Goal: Task Accomplishment & Management: Complete application form

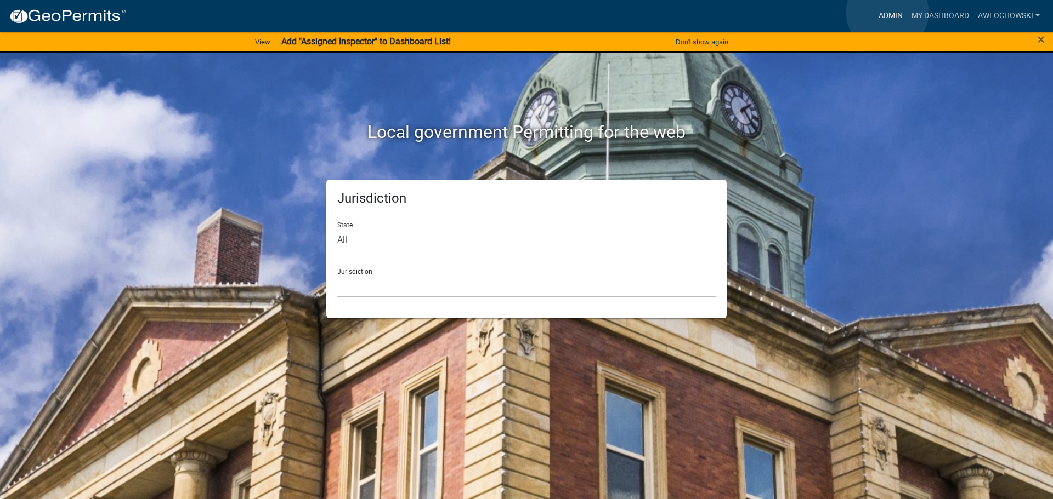
click at [887, 12] on link "Admin" at bounding box center [890, 15] width 33 height 21
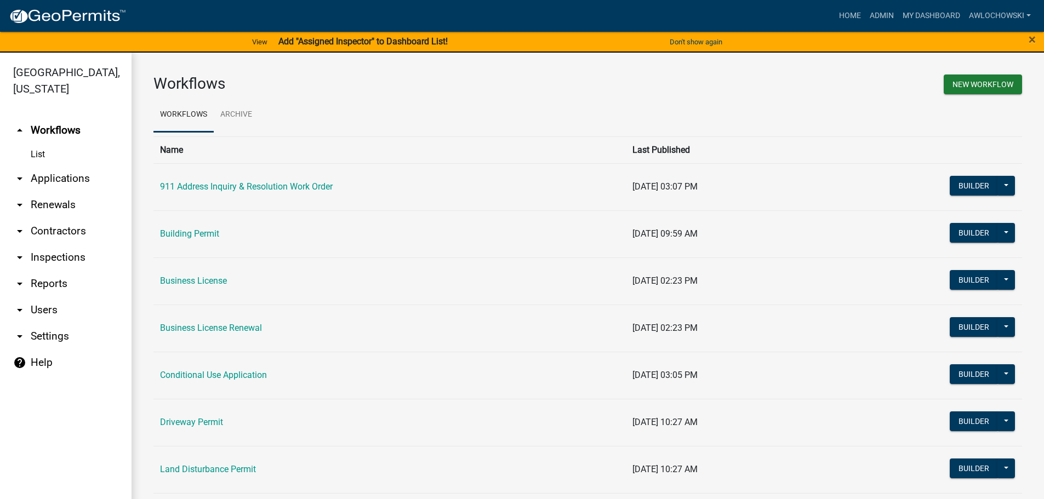
click at [78, 179] on link "arrow_drop_down Applications" at bounding box center [66, 179] width 132 height 26
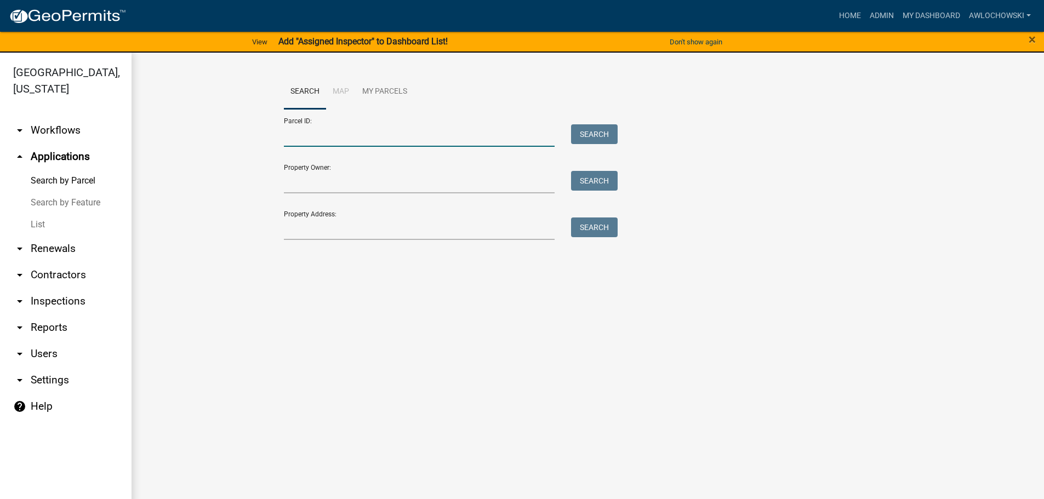
click at [304, 138] on input "Parcel ID:" at bounding box center [419, 135] width 271 height 22
type input "3085L 002"
click at [588, 132] on button "Search" at bounding box center [594, 134] width 47 height 20
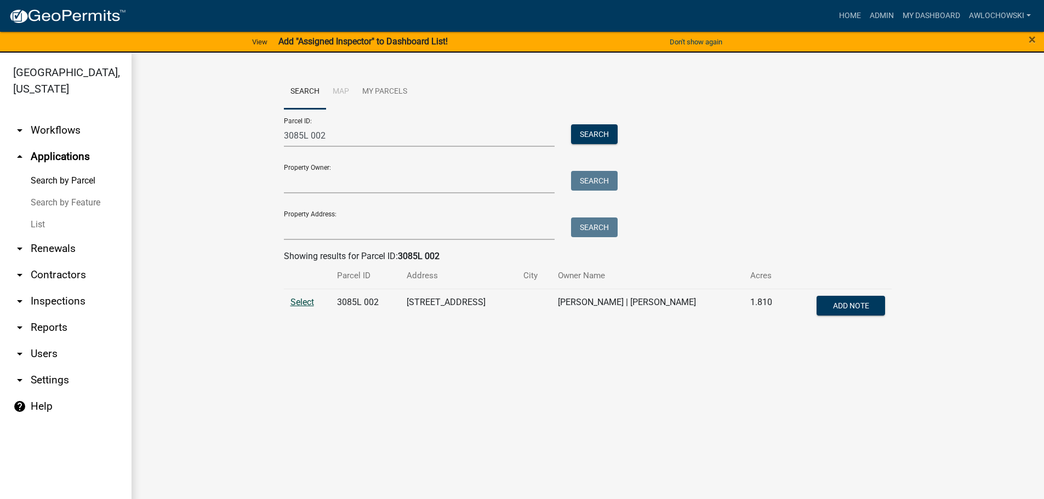
click at [300, 299] on span "Select" at bounding box center [303, 302] width 24 height 10
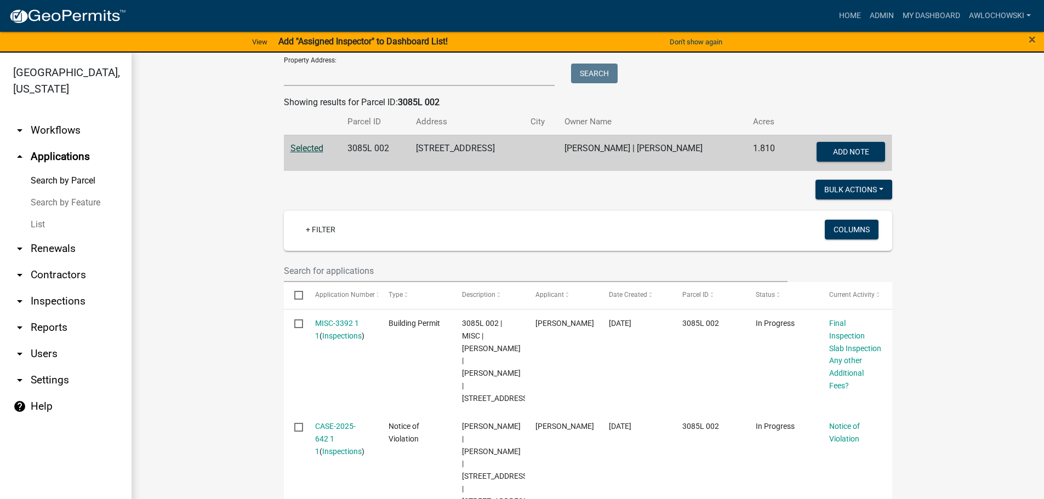
scroll to position [166, 0]
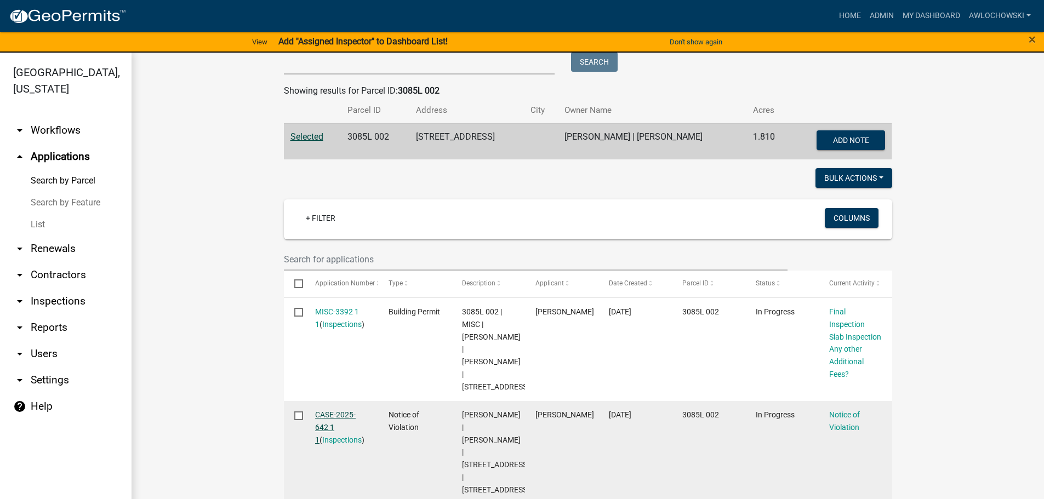
click at [339, 413] on link "CASE-2025-642 1 1" at bounding box center [335, 428] width 41 height 34
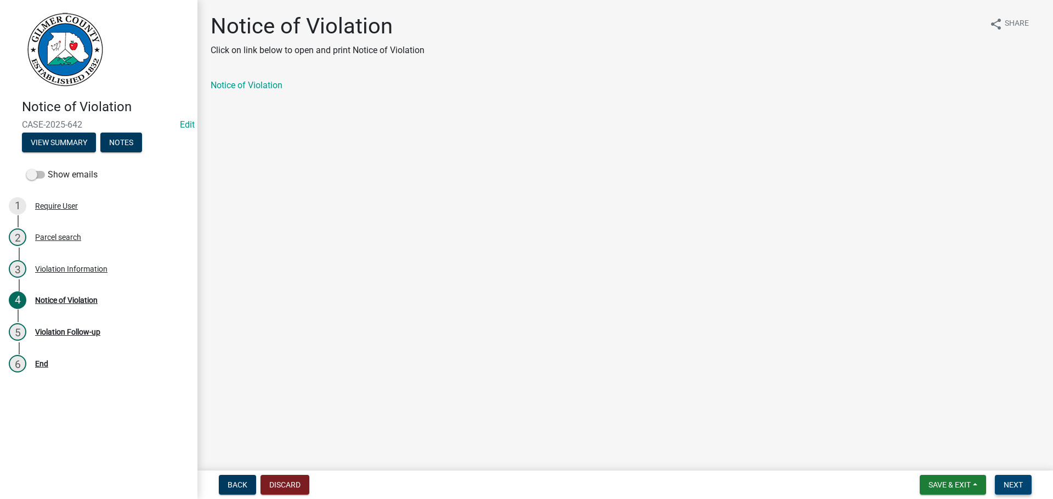
click at [1024, 480] on button "Next" at bounding box center [1012, 485] width 37 height 20
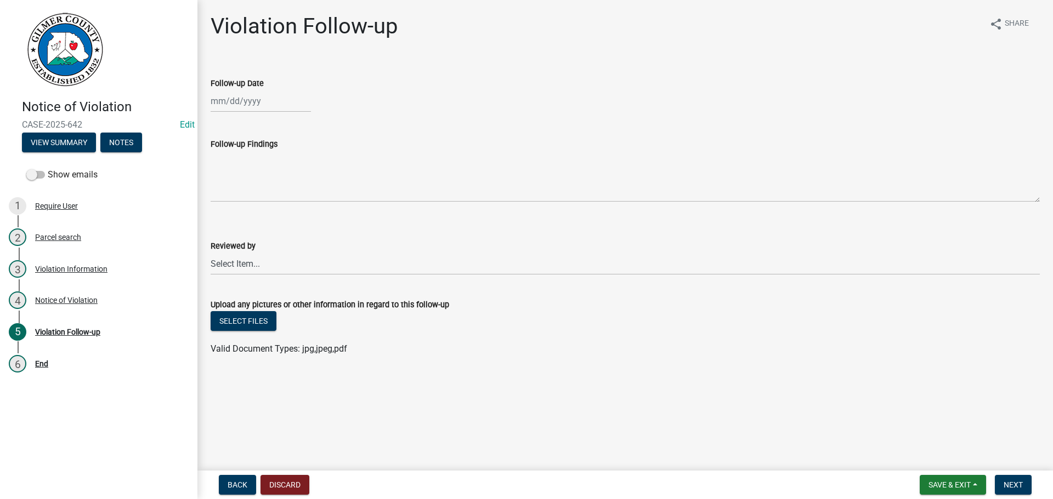
select select "8"
select select "2025"
click at [228, 104] on div "[PERSON_NAME] Feb Mar Apr [PERSON_NAME][DATE] Oct Nov [DATE] 1526 1527 1528 152…" at bounding box center [261, 101] width 100 height 22
click at [236, 211] on div "19" at bounding box center [239, 212] width 18 height 18
type input "[DATE]"
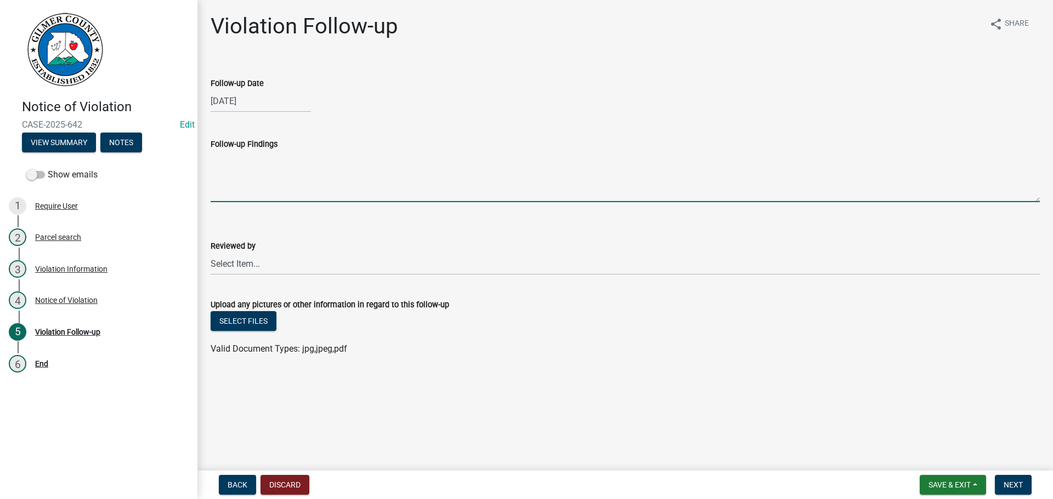
click at [217, 175] on textarea "Follow-up Findings" at bounding box center [625, 177] width 829 height 52
type textarea "Permit obtained [DATE]"
click at [241, 263] on select "Select Item... [PERSON_NAME] [PERSON_NAME] [PERSON_NAME] [PERSON_NAME] [PERSON_…" at bounding box center [625, 264] width 829 height 22
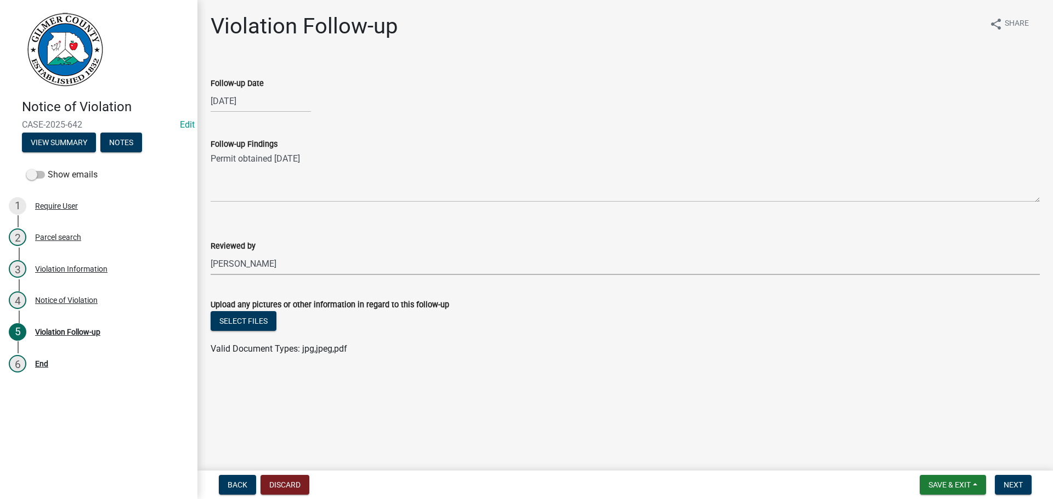
click at [211, 253] on select "Select Item... [PERSON_NAME] [PERSON_NAME] [PERSON_NAME] [PERSON_NAME] [PERSON_…" at bounding box center [625, 264] width 829 height 22
select select "f3ceb3fd-6d25-43c8-a8d6-5ddeb18f621b"
click at [1002, 481] on button "Next" at bounding box center [1012, 485] width 37 height 20
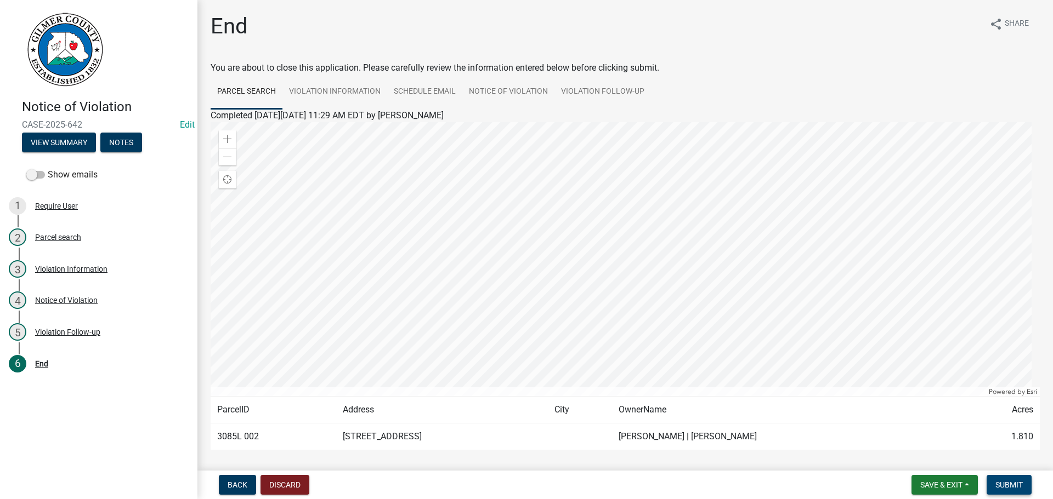
click at [1005, 481] on span "Submit" at bounding box center [1008, 485] width 27 height 9
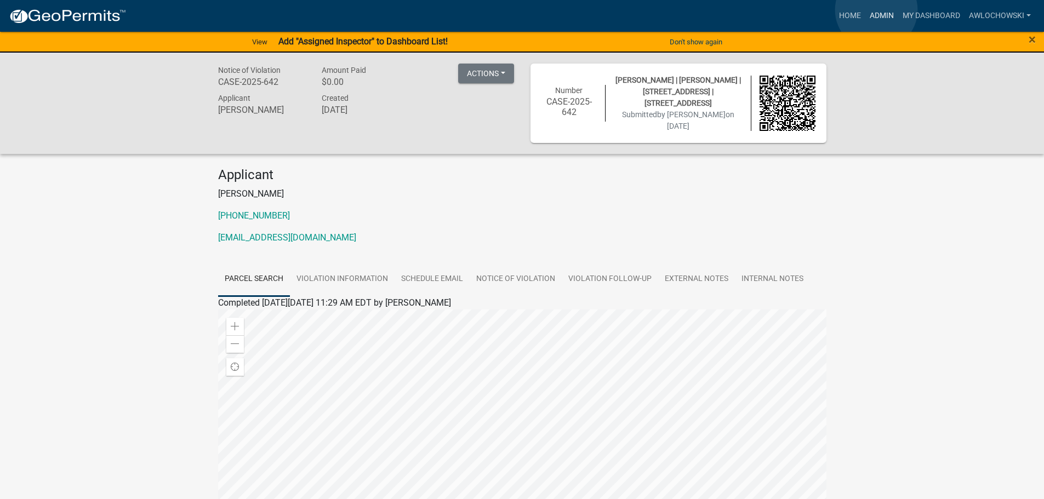
click at [877, 10] on link "Admin" at bounding box center [882, 15] width 33 height 21
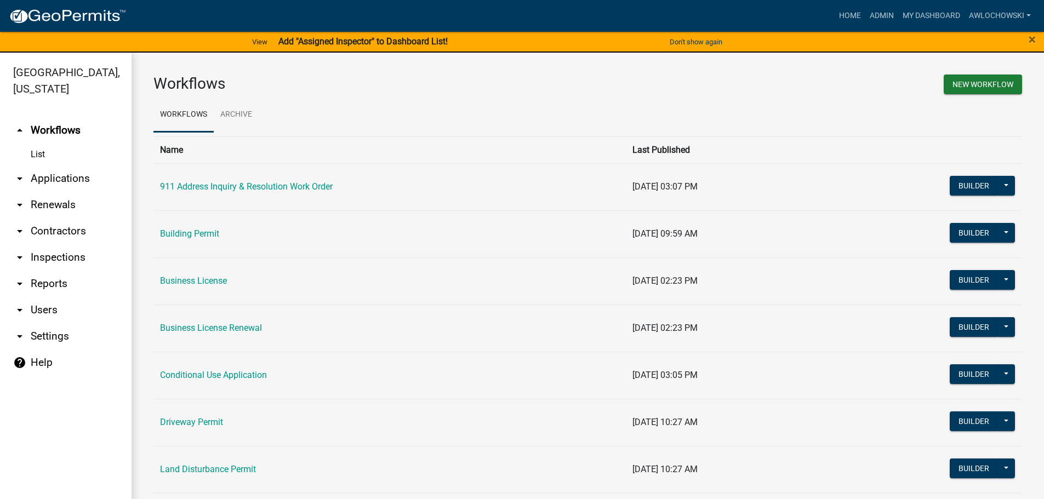
click at [39, 179] on link "arrow_drop_down Applications" at bounding box center [66, 179] width 132 height 26
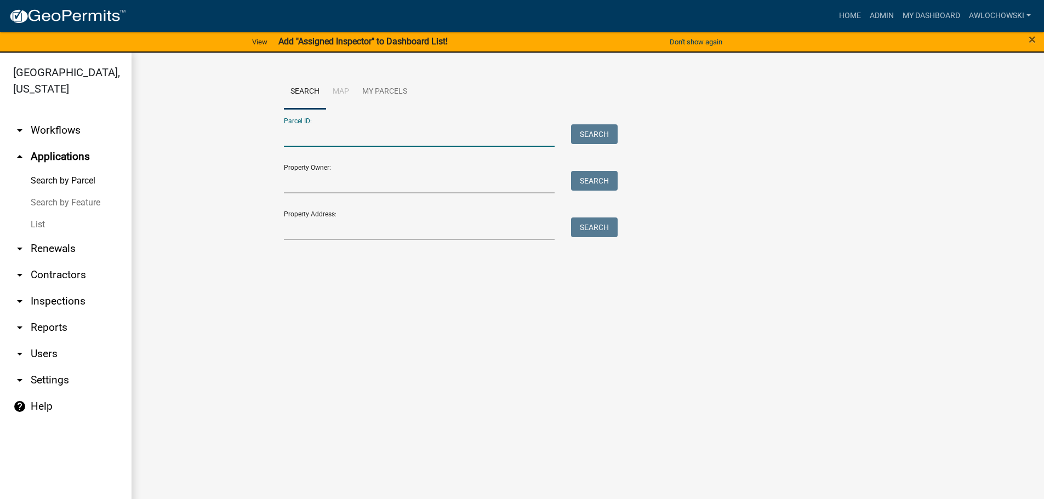
click at [299, 139] on input "Parcel ID:" at bounding box center [419, 135] width 271 height 22
type input "3085l001"
click at [596, 133] on button "Search" at bounding box center [594, 134] width 47 height 20
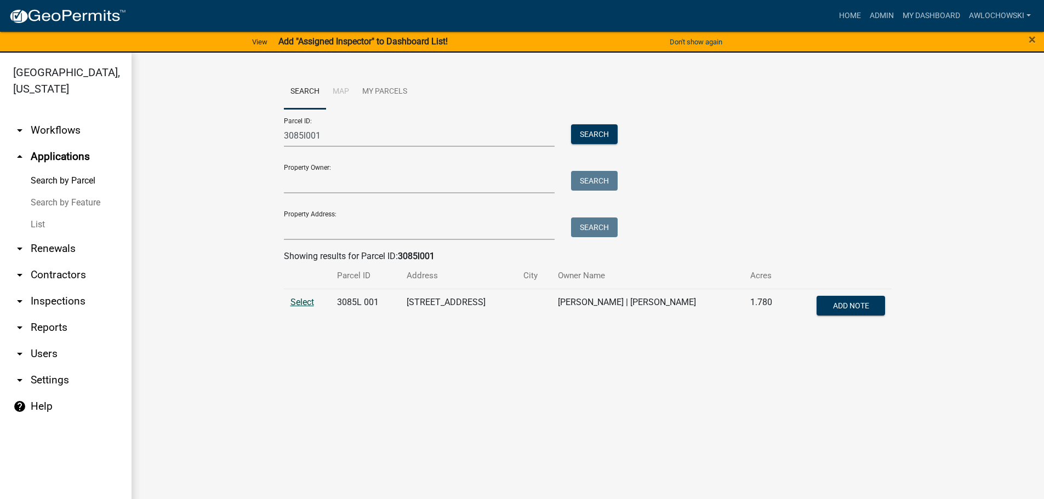
click at [304, 300] on span "Select" at bounding box center [303, 302] width 24 height 10
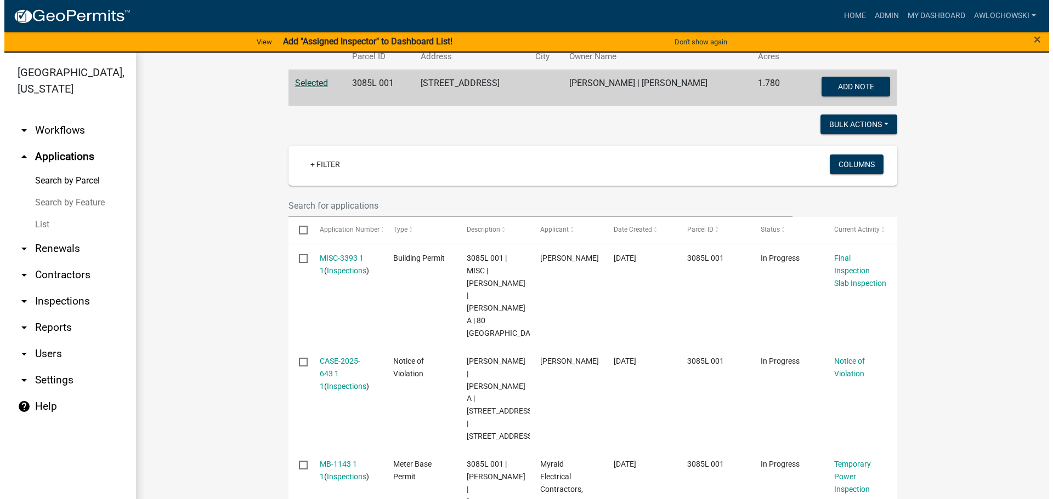
scroll to position [274, 0]
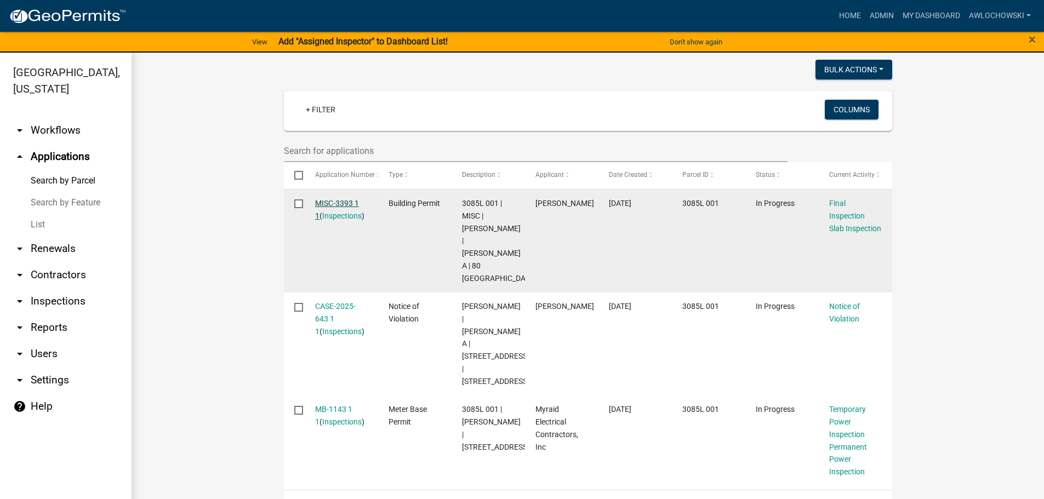
click at [343, 200] on link "MISC-3393 1 1" at bounding box center [337, 209] width 44 height 21
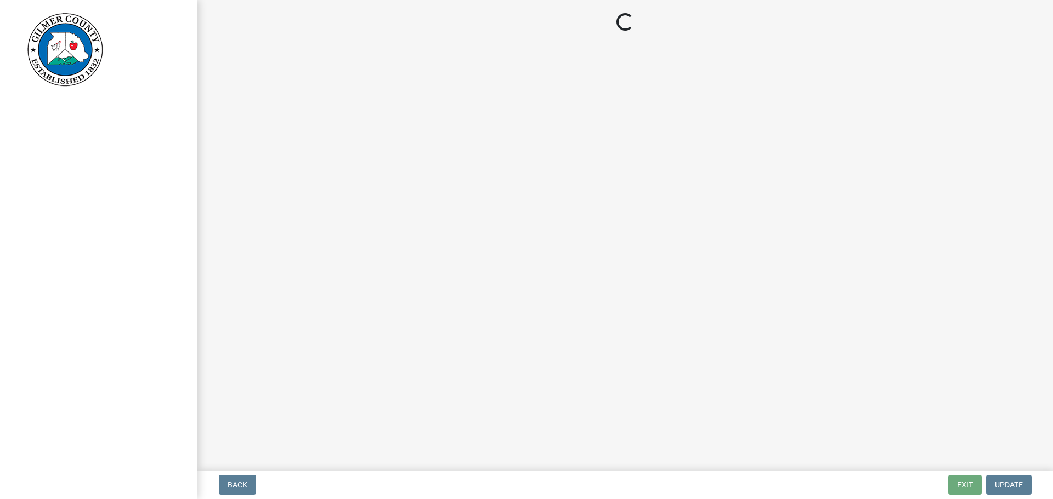
select select "f8392651-b403-4067-a830-3c888ccedcbb"
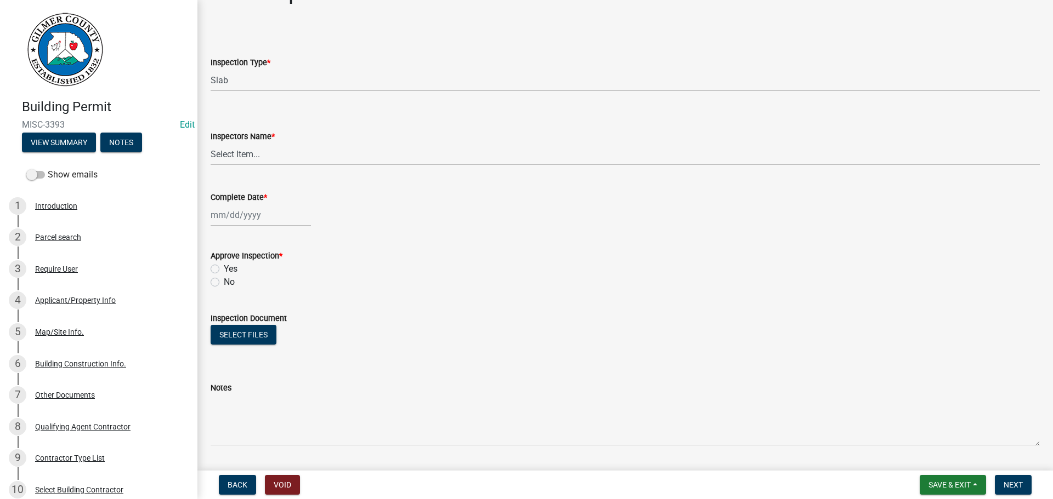
scroll to position [110, 0]
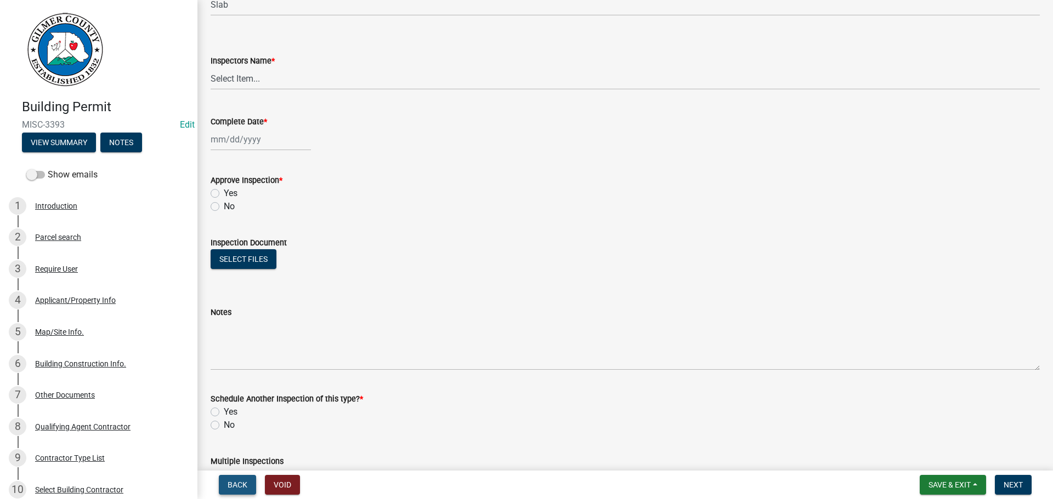
click at [236, 484] on span "Back" at bounding box center [238, 485] width 20 height 9
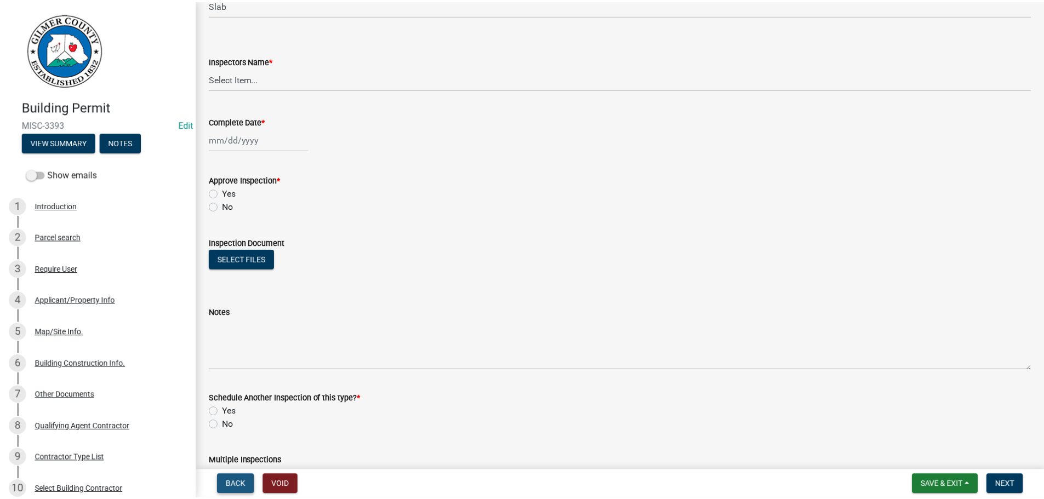
scroll to position [0, 0]
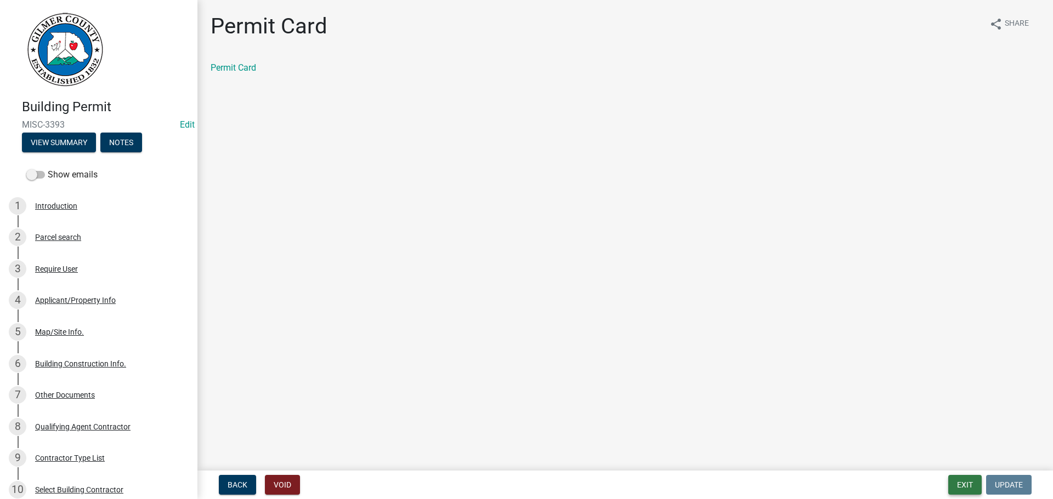
click at [956, 482] on button "Exit" at bounding box center [964, 485] width 33 height 20
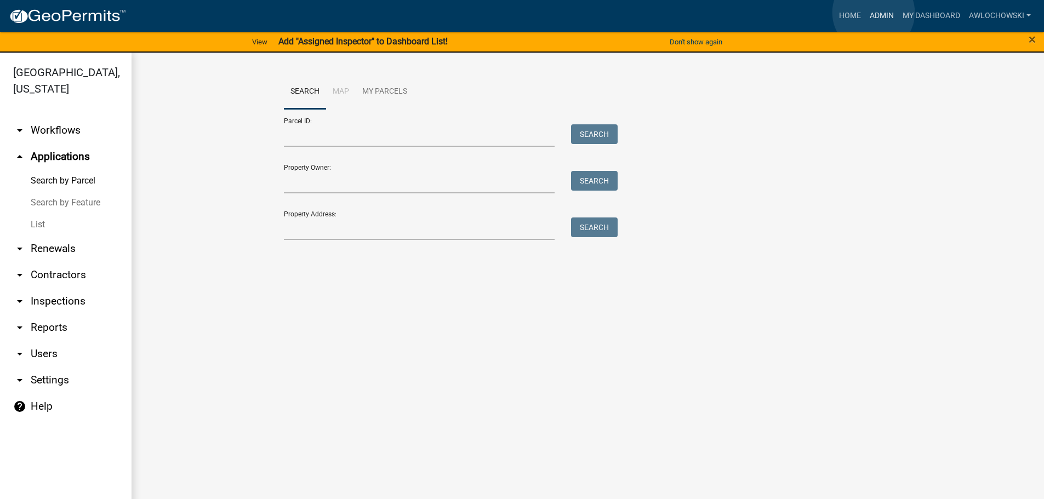
click at [874, 13] on link "Admin" at bounding box center [882, 15] width 33 height 21
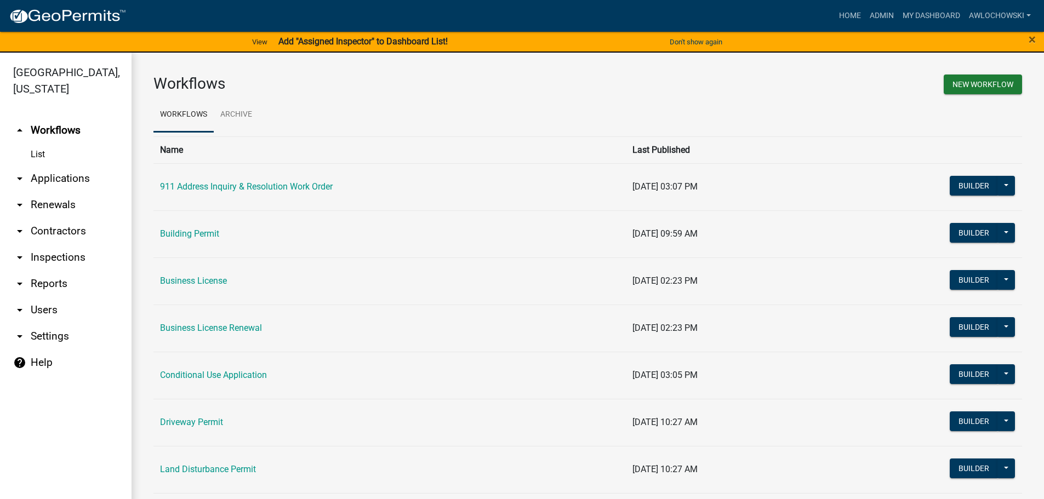
click at [81, 177] on link "arrow_drop_down Applications" at bounding box center [66, 179] width 132 height 26
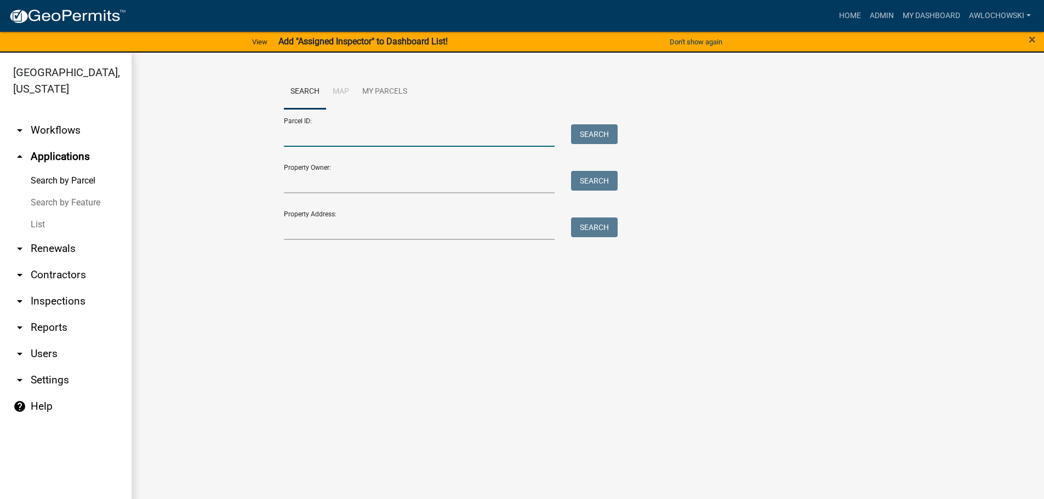
click at [315, 130] on input "Parcel ID:" at bounding box center [419, 135] width 271 height 22
type input "3085l 001"
click at [588, 132] on button "Search" at bounding box center [594, 134] width 47 height 20
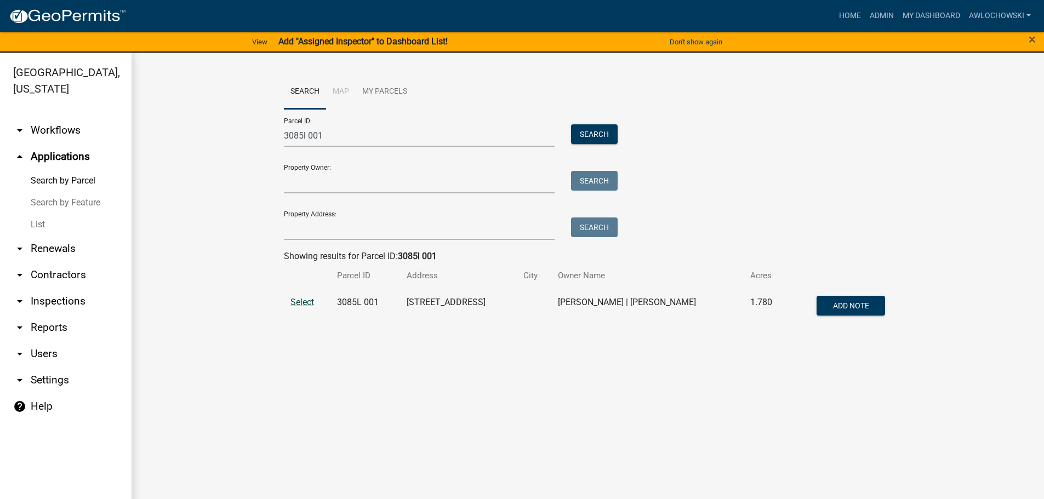
click at [302, 300] on span "Select" at bounding box center [303, 302] width 24 height 10
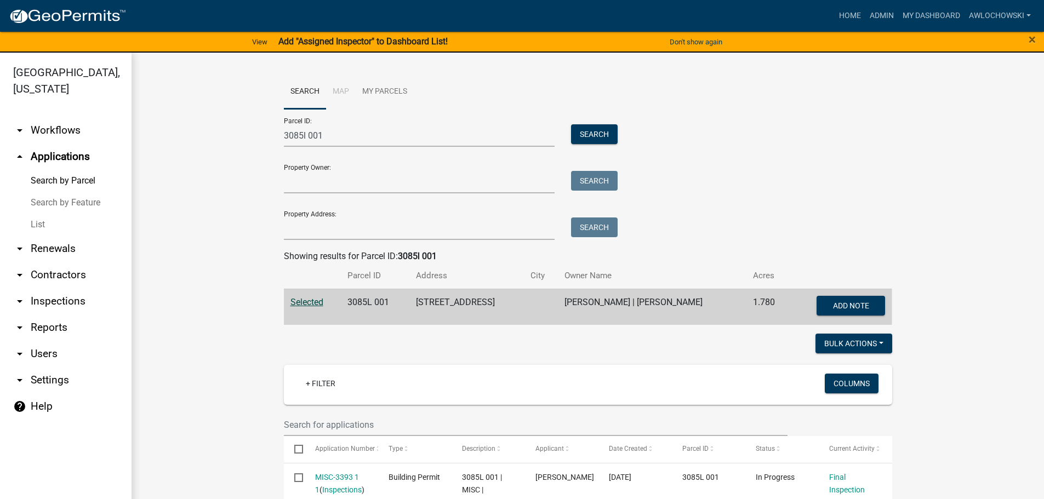
scroll to position [166, 0]
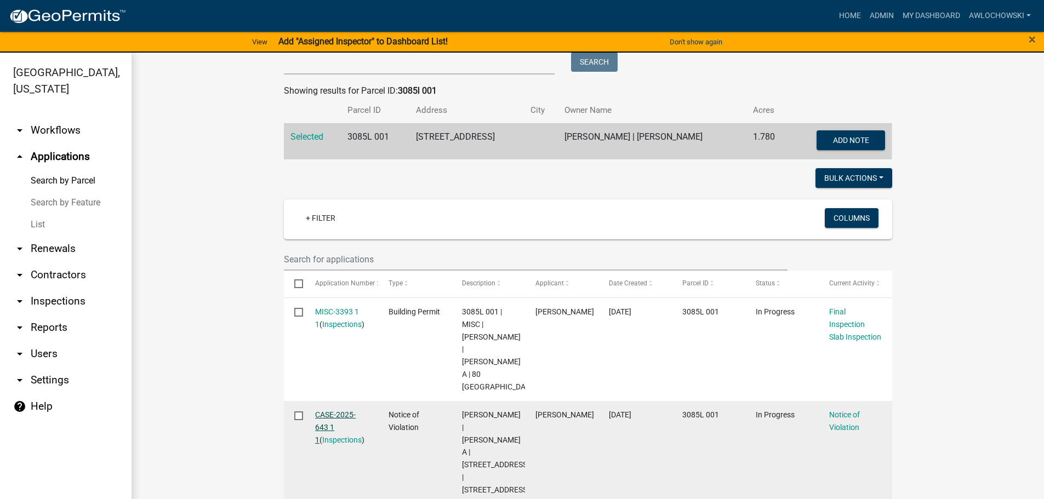
click at [325, 411] on link "CASE-2025-643 1 1" at bounding box center [335, 428] width 41 height 34
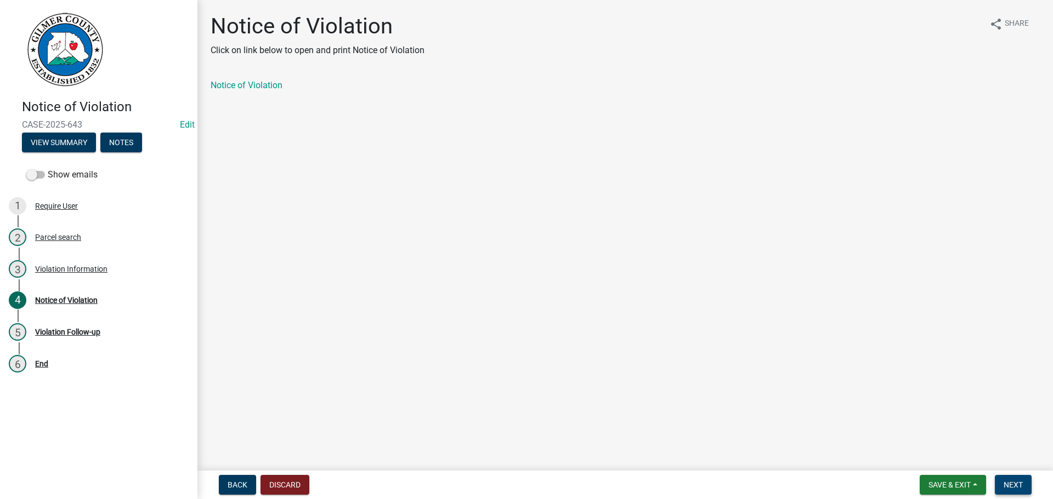
click at [1003, 484] on span "Next" at bounding box center [1012, 485] width 19 height 9
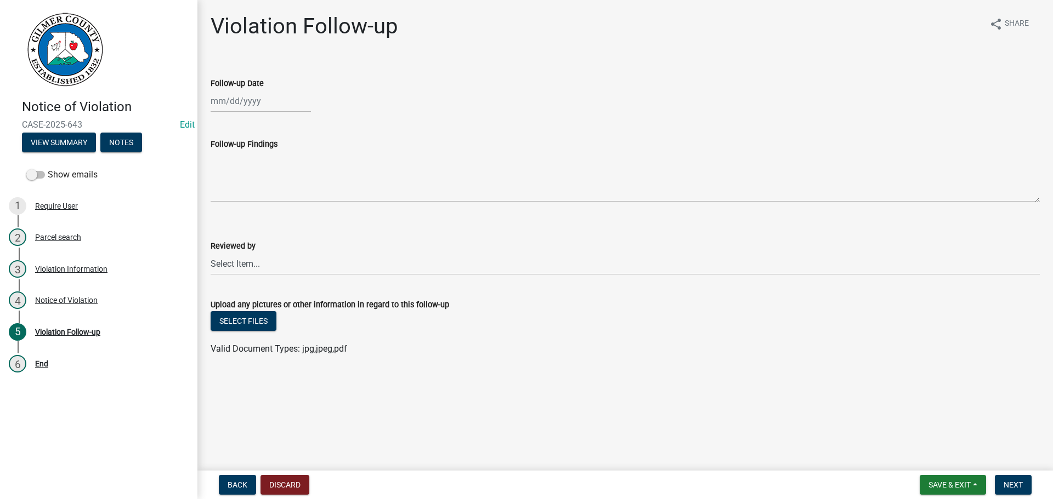
click at [246, 97] on div at bounding box center [261, 101] width 100 height 22
select select "8"
select select "2025"
click at [235, 213] on div "19" at bounding box center [239, 212] width 18 height 18
type input "[DATE]"
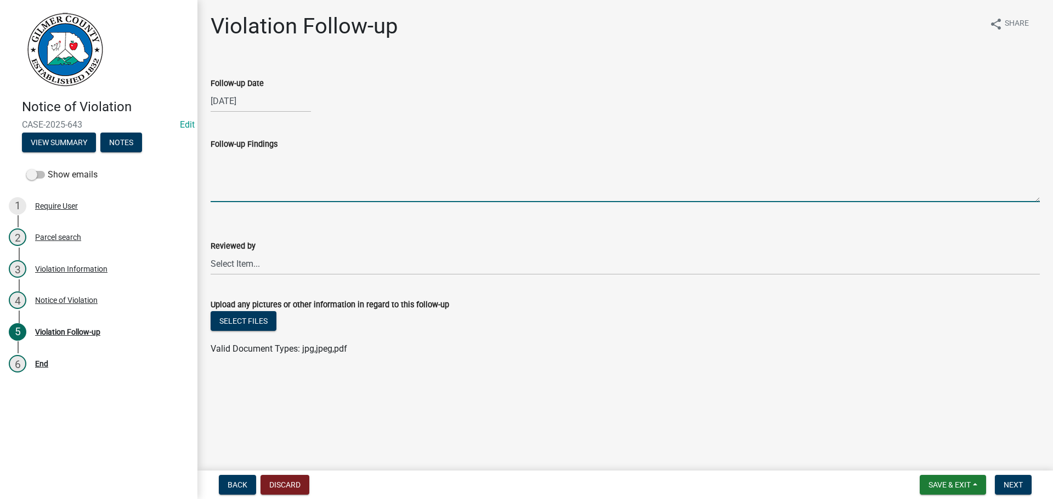
click at [223, 173] on textarea "Follow-up Findings" at bounding box center [625, 177] width 829 height 52
type textarea "Permit obtained [DATE]"
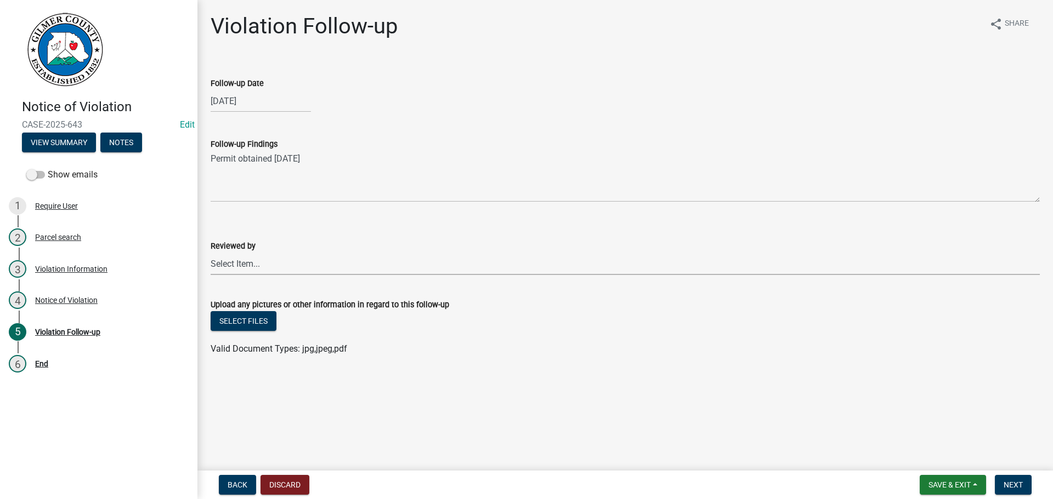
click at [214, 260] on select "Select Item... [PERSON_NAME] [PERSON_NAME] [PERSON_NAME] [PERSON_NAME] [PERSON_…" at bounding box center [625, 264] width 829 height 22
click at [211, 253] on select "Select Item... [PERSON_NAME] [PERSON_NAME] [PERSON_NAME] [PERSON_NAME] [PERSON_…" at bounding box center [625, 264] width 829 height 22
select select "f3ceb3fd-6d25-43c8-a8d6-5ddeb18f621b"
click at [1014, 482] on span "Next" at bounding box center [1012, 485] width 19 height 9
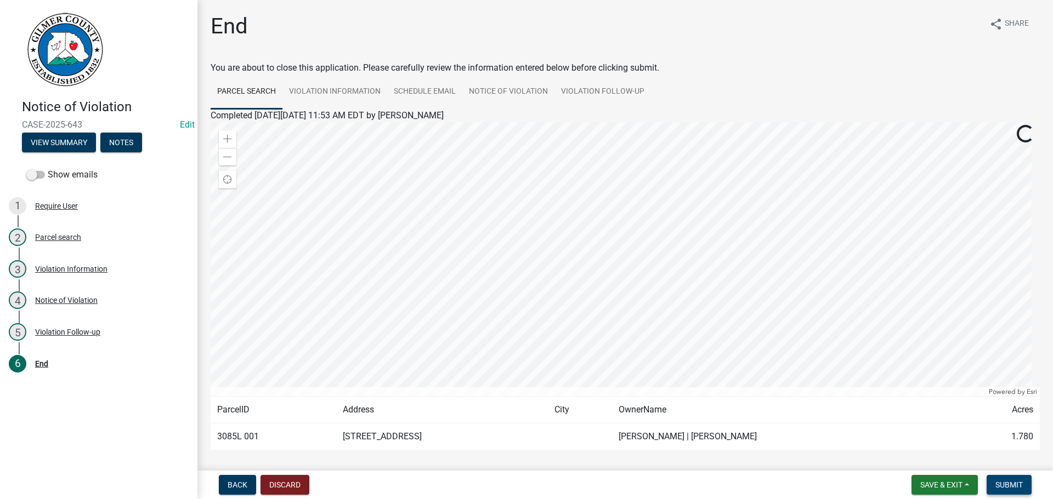
click at [1014, 482] on span "Submit" at bounding box center [1008, 485] width 27 height 9
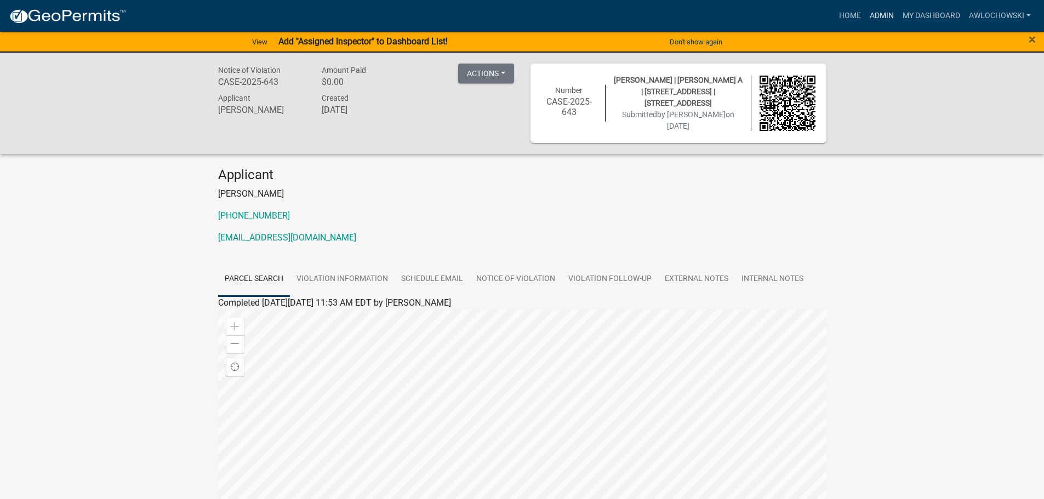
click at [872, 13] on link "Admin" at bounding box center [882, 15] width 33 height 21
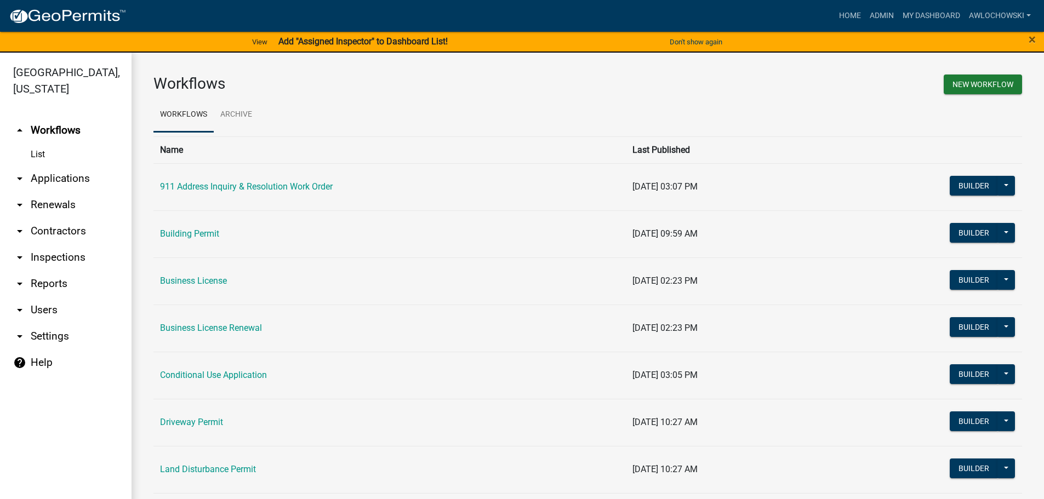
click at [86, 173] on link "arrow_drop_down Applications" at bounding box center [66, 179] width 132 height 26
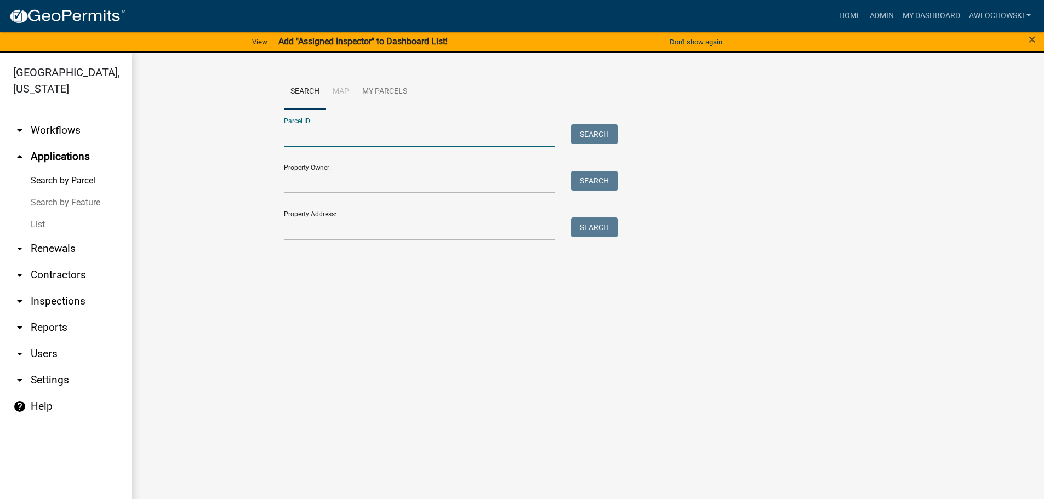
click at [293, 132] on input "Parcel ID:" at bounding box center [419, 135] width 271 height 22
click at [604, 133] on button "Search" at bounding box center [594, 134] width 47 height 20
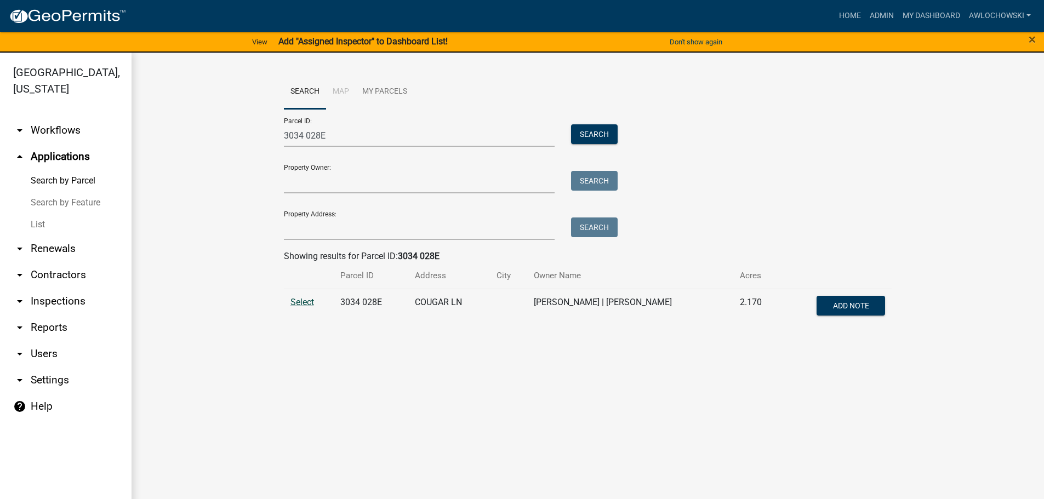
click at [299, 299] on span "Select" at bounding box center [303, 302] width 24 height 10
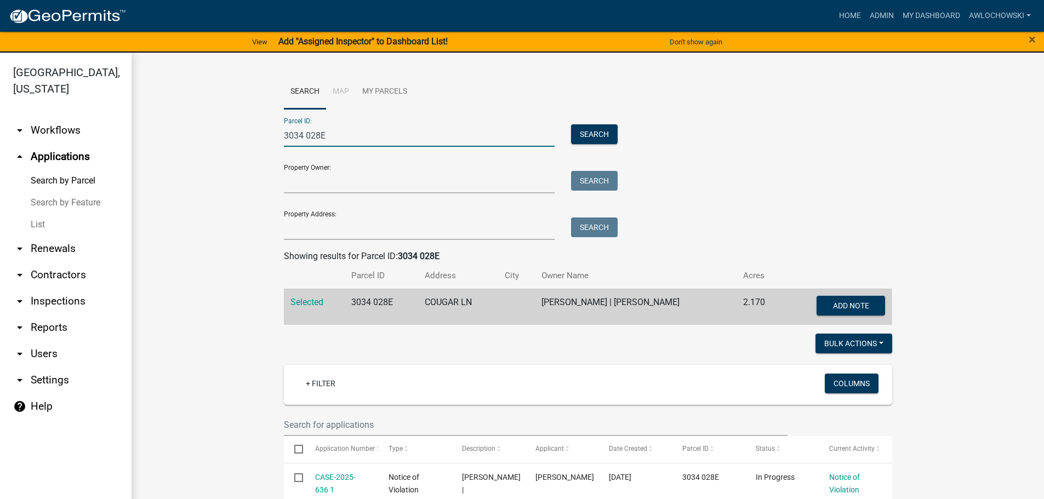
click at [322, 135] on input "3034 028E" at bounding box center [419, 135] width 271 height 22
type input "3065 061"
click at [592, 132] on button "Search" at bounding box center [594, 134] width 47 height 20
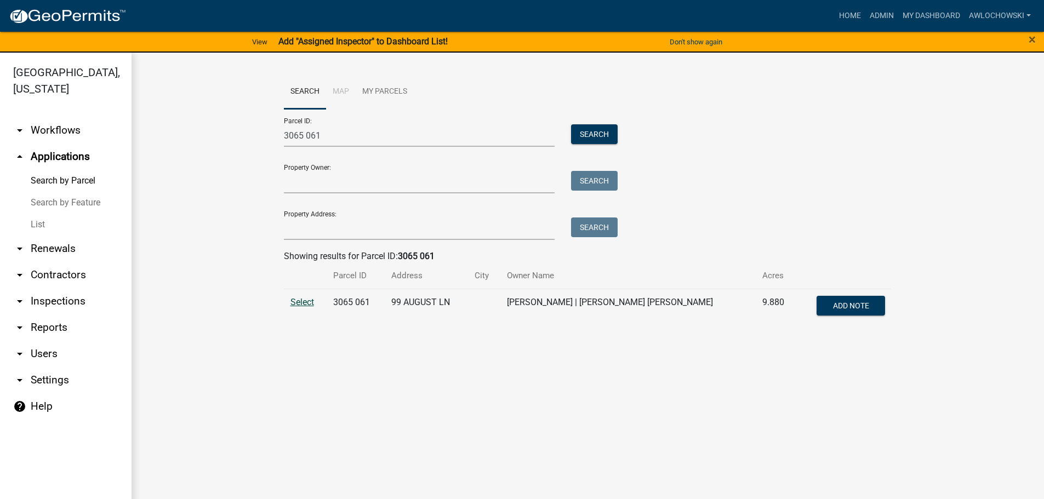
click at [303, 300] on span "Select" at bounding box center [303, 302] width 24 height 10
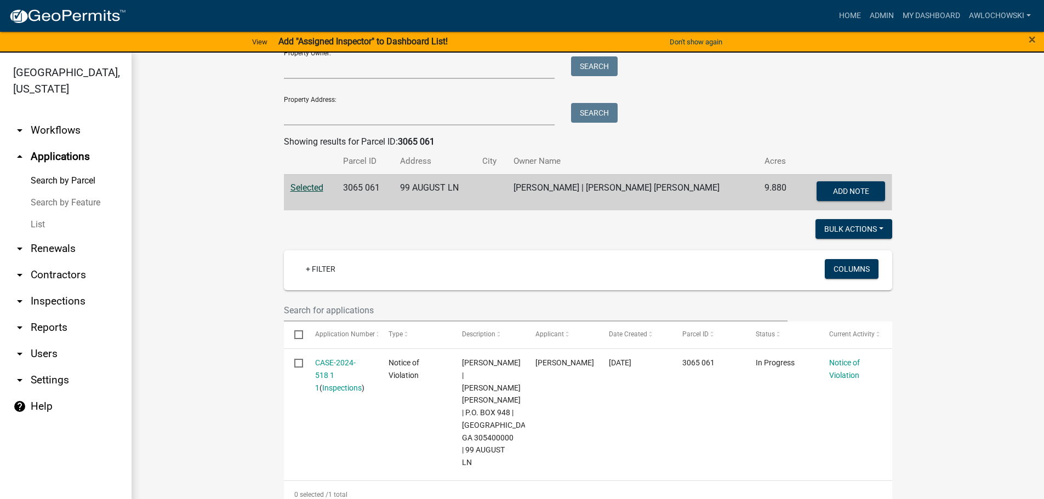
scroll to position [121, 0]
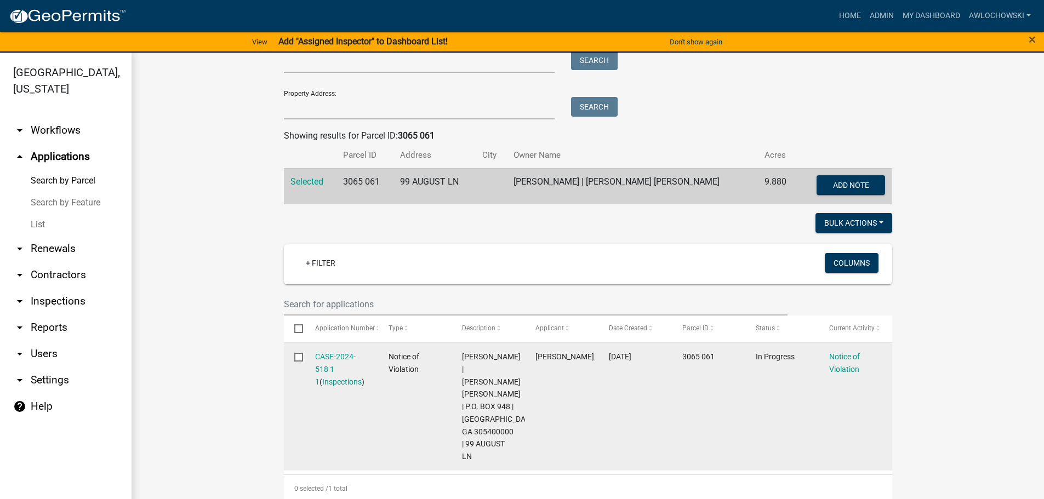
click at [337, 350] on datatable-body-cell "CASE-2024-518 1 1 ( Inspections )" at bounding box center [341, 407] width 73 height 128
click at [337, 357] on link "CASE-2024-518 1 1" at bounding box center [335, 370] width 41 height 34
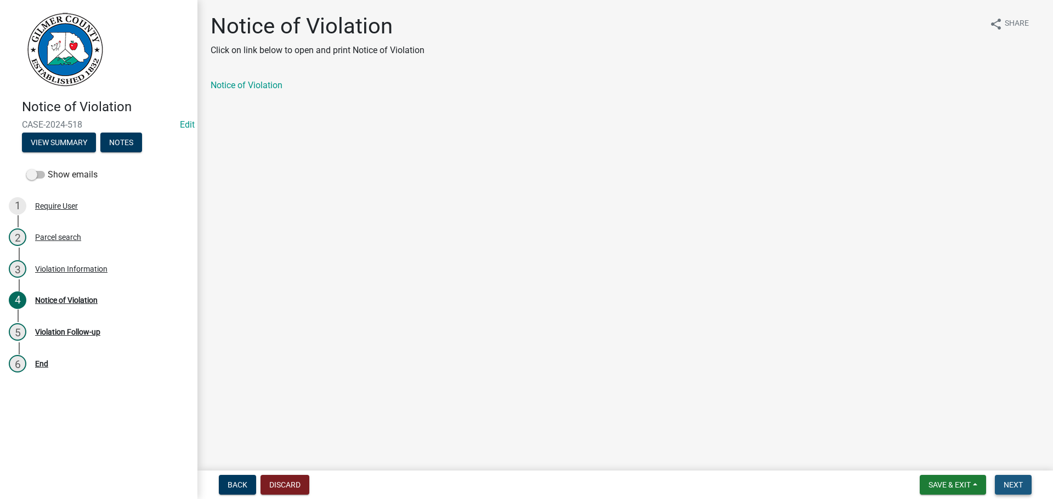
click at [1024, 481] on button "Next" at bounding box center [1012, 485] width 37 height 20
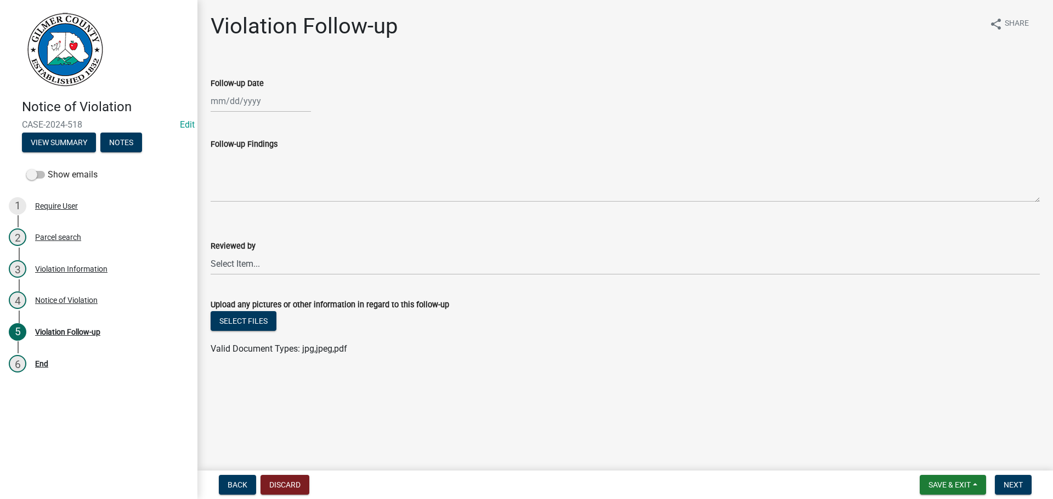
select select "8"
select select "2025"
click at [247, 104] on div "[PERSON_NAME] Feb Mar Apr [PERSON_NAME][DATE] Oct Nov [DATE] 1526 1527 1528 152…" at bounding box center [261, 101] width 100 height 22
click at [239, 209] on div "19" at bounding box center [239, 212] width 18 height 18
type input "[DATE]"
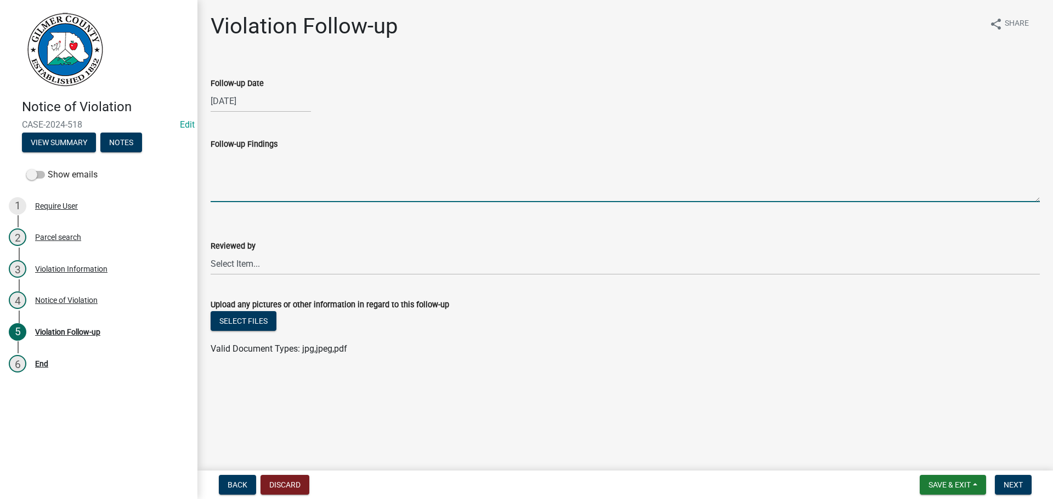
click at [222, 158] on textarea "Follow-up Findings" at bounding box center [625, 177] width 829 height 52
type textarea "Cleaned some what was taken from [GEOGRAPHIC_DATA], but cleanup stopped"
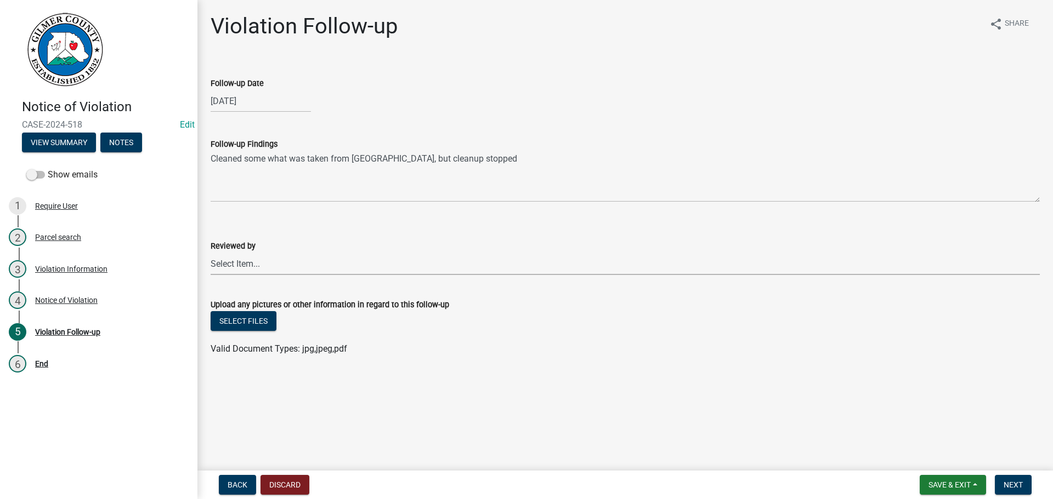
click at [221, 264] on select "Select Item... [PERSON_NAME] [PERSON_NAME] [PERSON_NAME] [PERSON_NAME] [PERSON_…" at bounding box center [625, 264] width 829 height 22
click at [211, 253] on select "Select Item... [PERSON_NAME] [PERSON_NAME] [PERSON_NAME] [PERSON_NAME] [PERSON_…" at bounding box center [625, 264] width 829 height 22
select select "f3ceb3fd-6d25-43c8-a8d6-5ddeb18f621b"
click at [1015, 480] on button "Next" at bounding box center [1012, 485] width 37 height 20
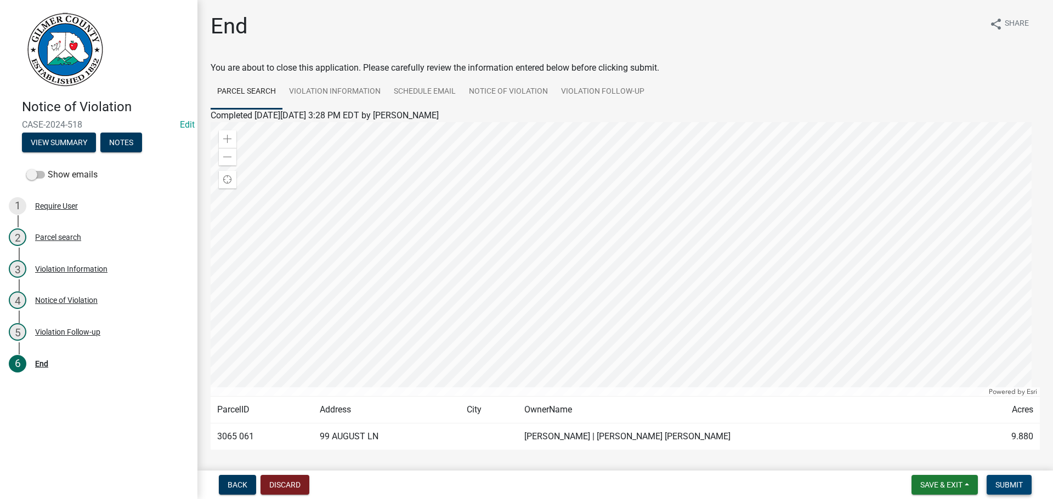
click at [1015, 480] on button "Submit" at bounding box center [1008, 485] width 45 height 20
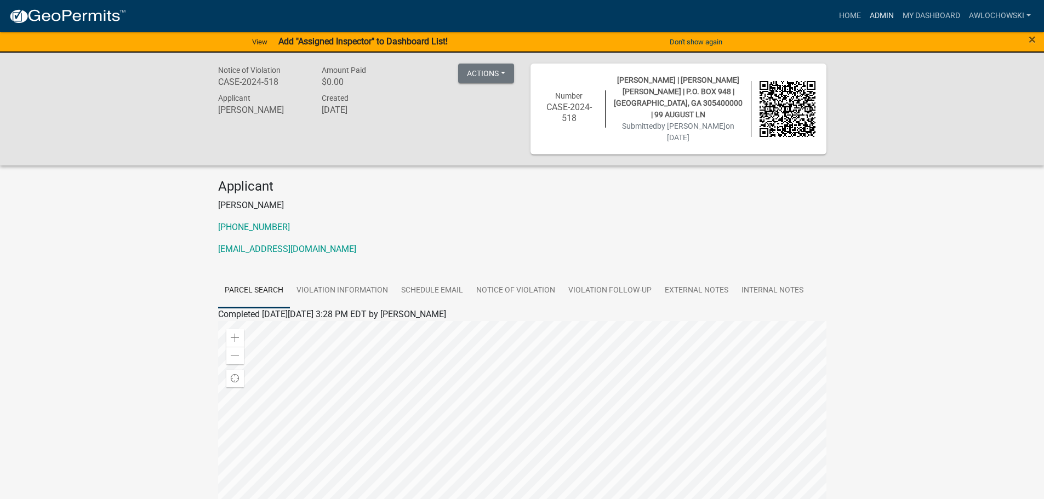
click at [871, 14] on link "Admin" at bounding box center [882, 15] width 33 height 21
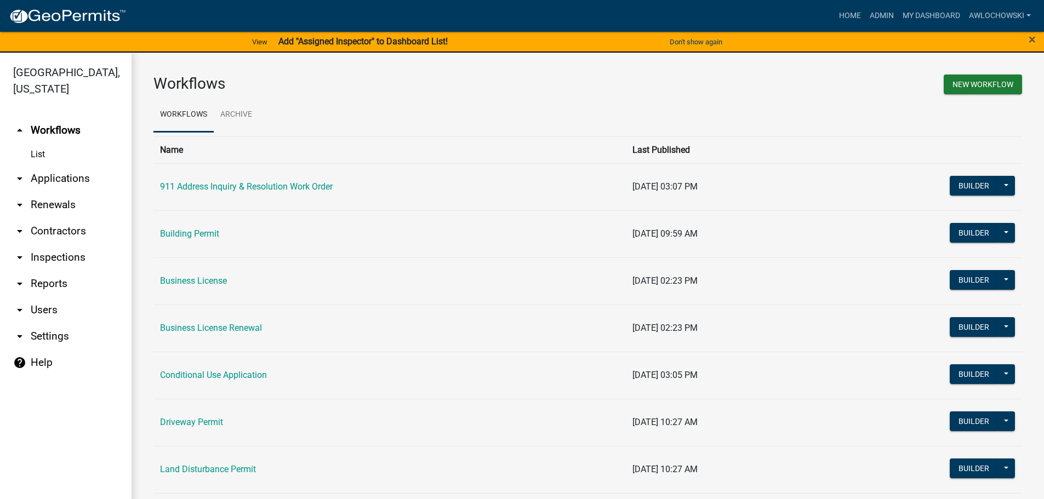
click at [56, 178] on link "arrow_drop_down Applications" at bounding box center [66, 179] width 132 height 26
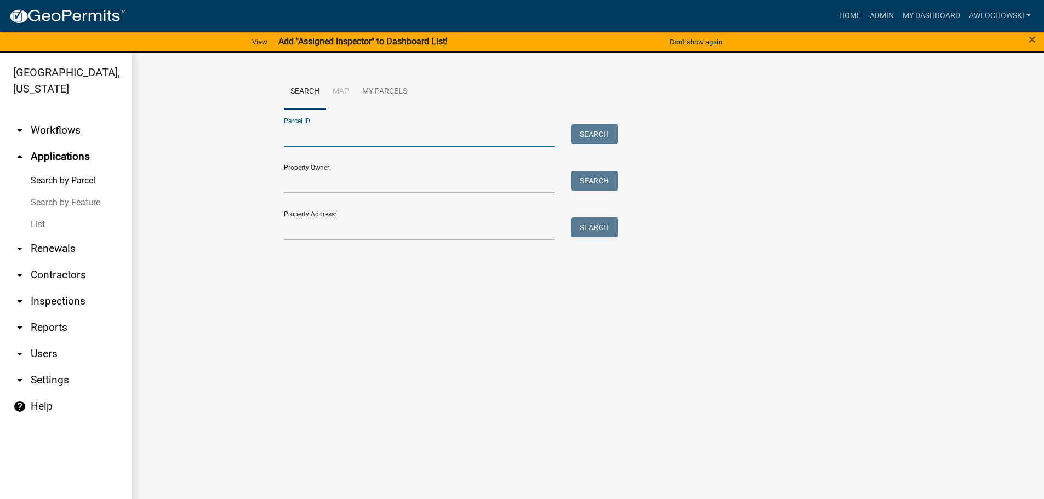
click at [300, 135] on input "Parcel ID:" at bounding box center [419, 135] width 271 height 22
type input "3160C 022"
click at [587, 133] on button "Search" at bounding box center [594, 134] width 47 height 20
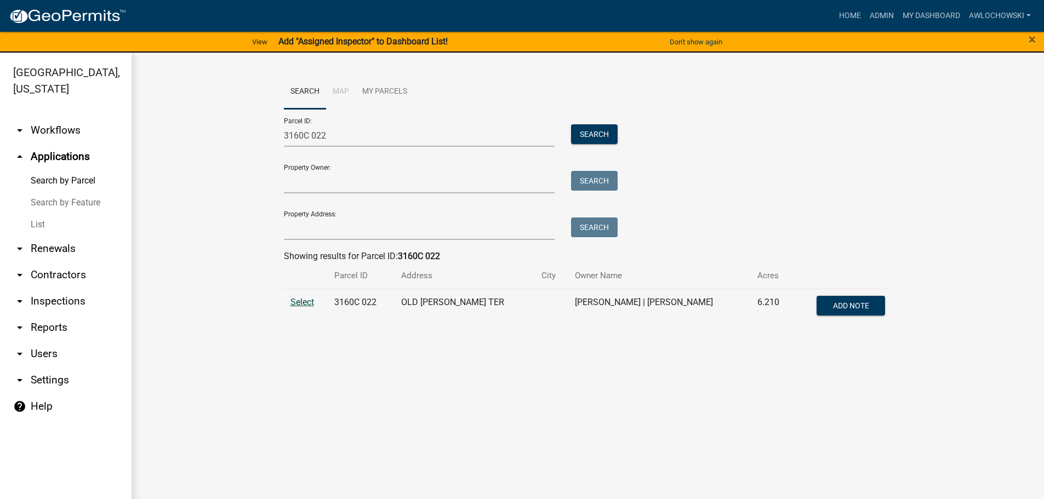
click at [297, 302] on span "Select" at bounding box center [303, 302] width 24 height 10
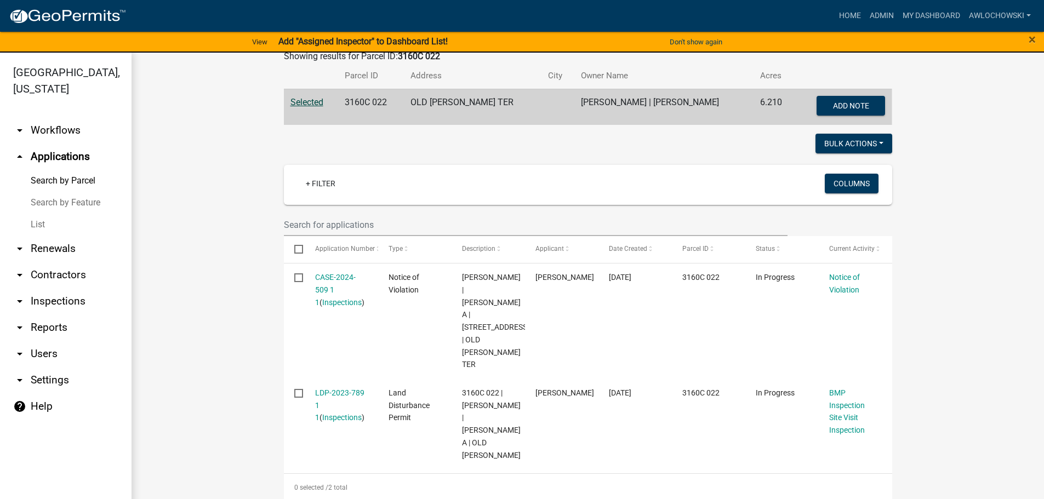
scroll to position [219, 0]
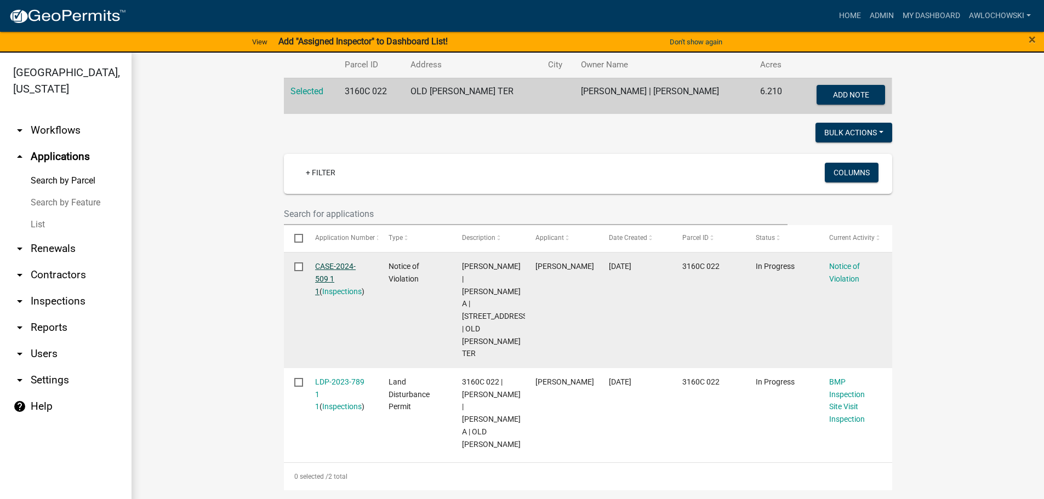
click at [343, 262] on link "CASE-2024-509 1 1" at bounding box center [335, 279] width 41 height 34
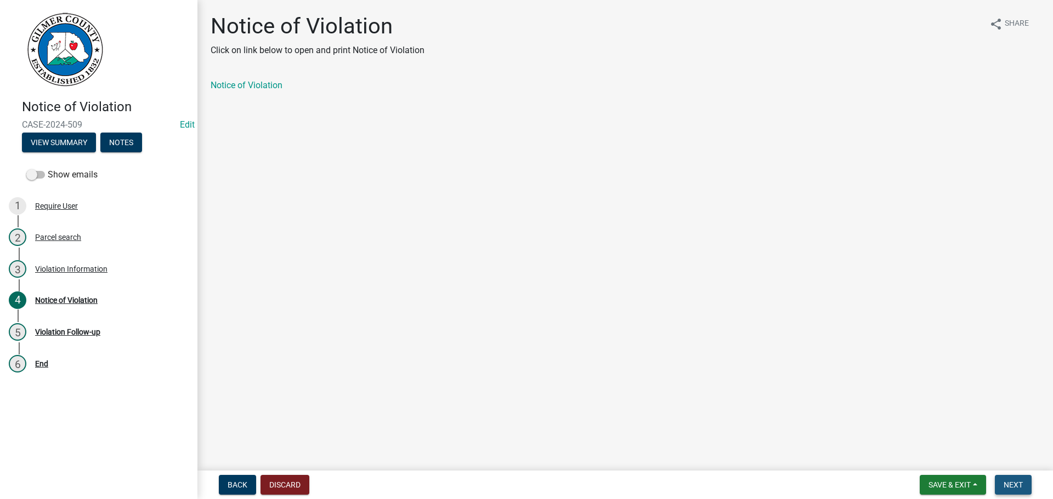
click at [1009, 482] on span "Next" at bounding box center [1012, 485] width 19 height 9
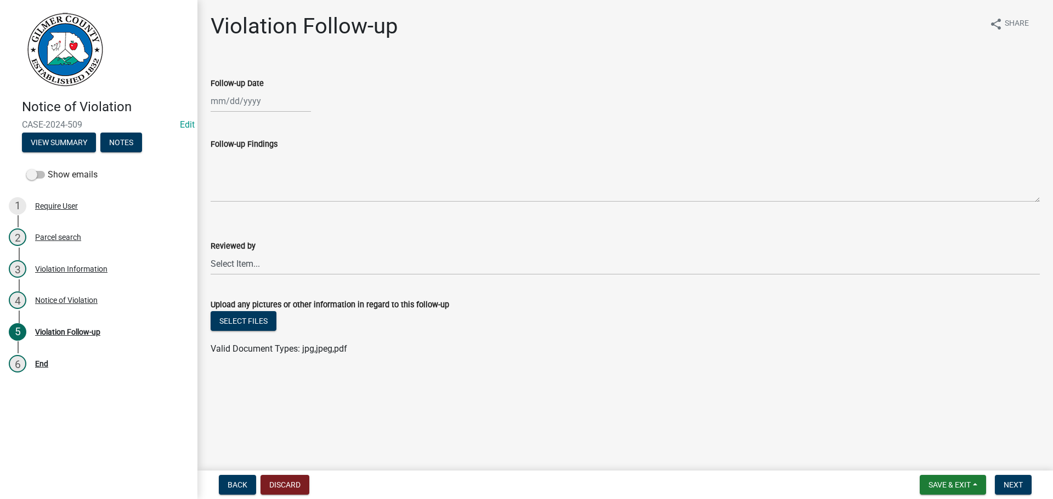
click at [241, 100] on div at bounding box center [261, 101] width 100 height 22
select select "8"
select select "2025"
click at [240, 211] on div "19" at bounding box center [239, 212] width 18 height 18
type input "[DATE]"
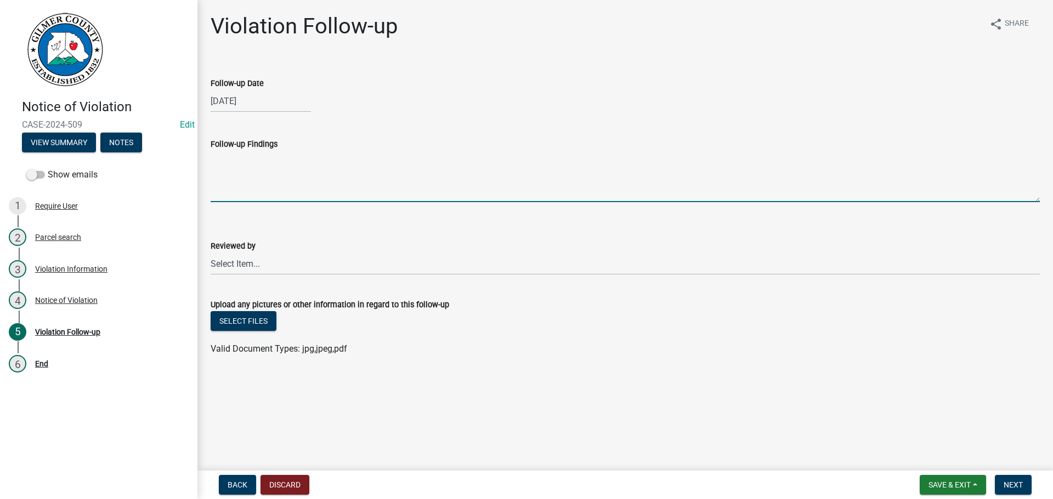
click at [221, 165] on textarea "Follow-up Findings" at bounding box center [625, 177] width 829 height 52
type textarea "[PERSON_NAME] to handle repair"
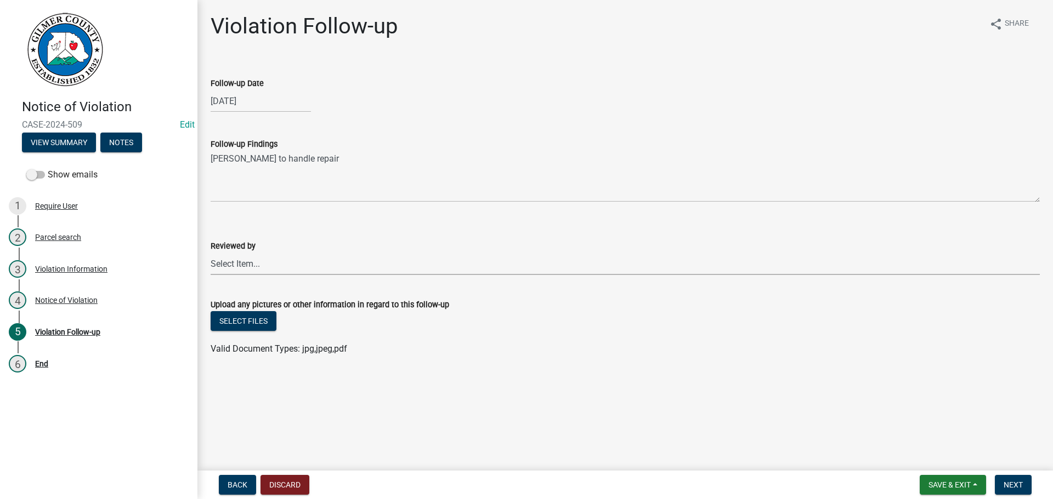
click at [246, 266] on select "Select Item... [PERSON_NAME] [PERSON_NAME] [PERSON_NAME] [PERSON_NAME] [PERSON_…" at bounding box center [625, 264] width 829 height 22
click at [211, 253] on select "Select Item... [PERSON_NAME] [PERSON_NAME] [PERSON_NAME] [PERSON_NAME] [PERSON_…" at bounding box center [625, 264] width 829 height 22
select select "f3ceb3fd-6d25-43c8-a8d6-5ddeb18f621b"
click at [1009, 477] on button "Next" at bounding box center [1012, 485] width 37 height 20
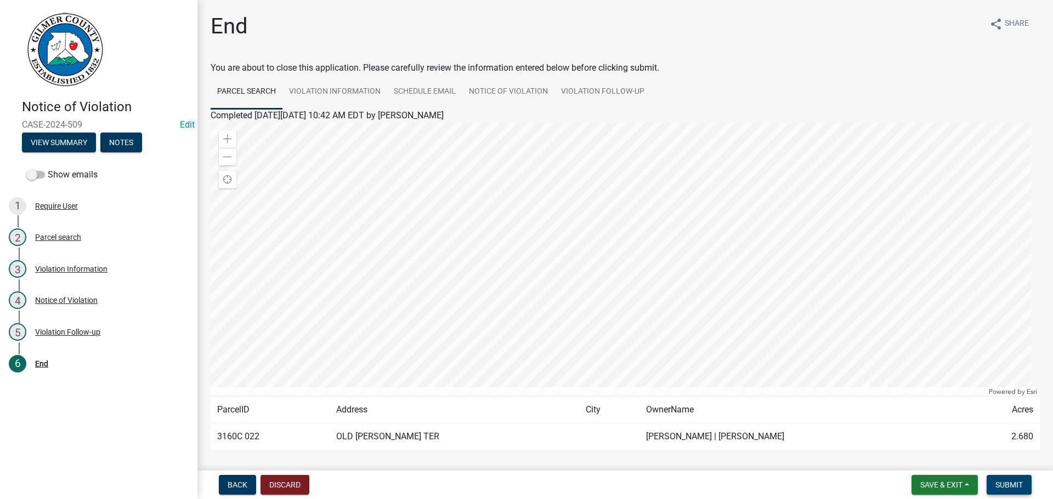
click at [1009, 477] on button "Submit" at bounding box center [1008, 485] width 45 height 20
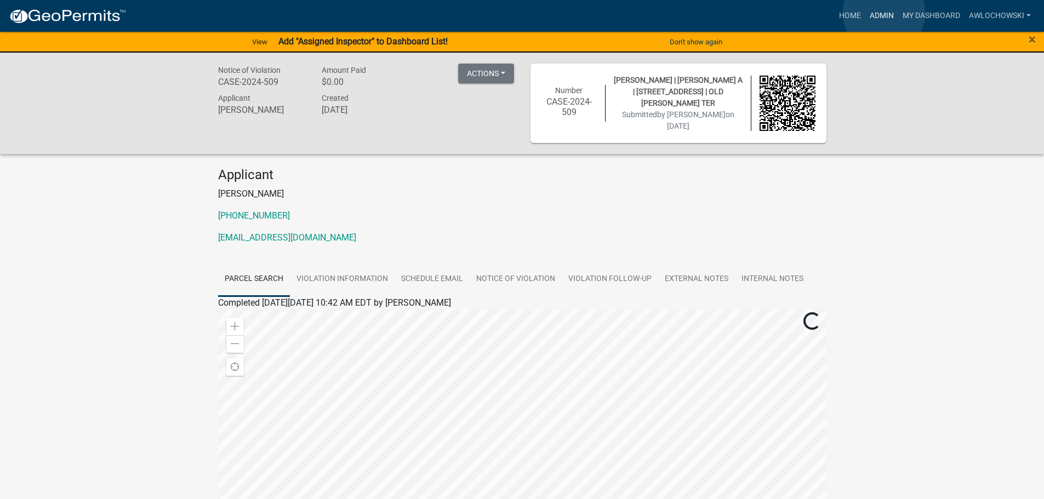
click at [884, 13] on link "Admin" at bounding box center [882, 15] width 33 height 21
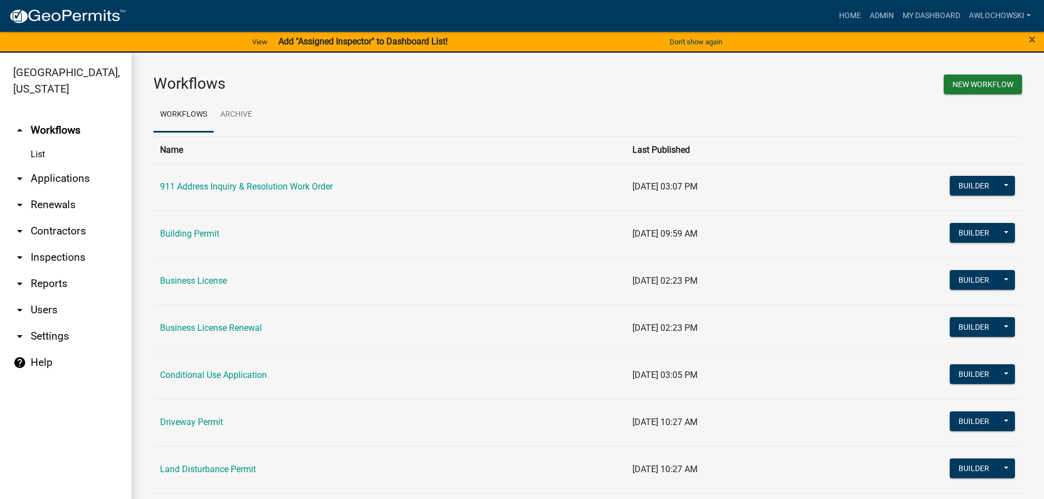
click at [65, 177] on link "arrow_drop_down Applications" at bounding box center [66, 179] width 132 height 26
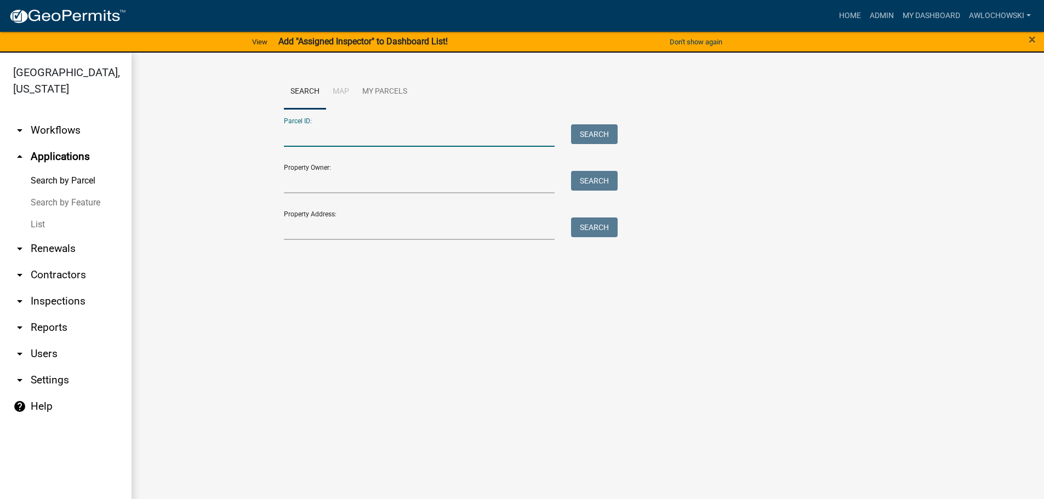
click at [317, 140] on input "Parcel ID:" at bounding box center [419, 135] width 271 height 22
type input "3146D 005"
click at [599, 130] on button "Search" at bounding box center [594, 134] width 47 height 20
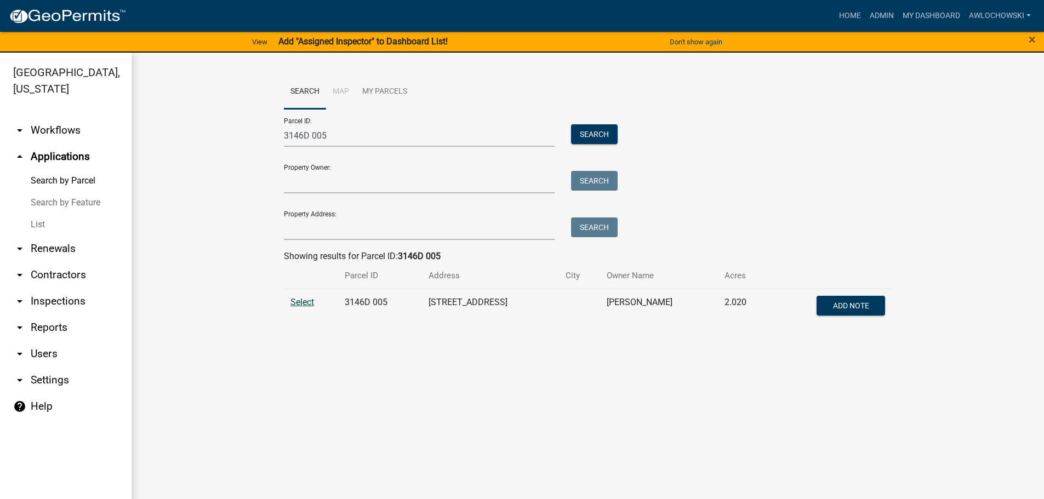
click at [294, 302] on span "Select" at bounding box center [303, 302] width 24 height 10
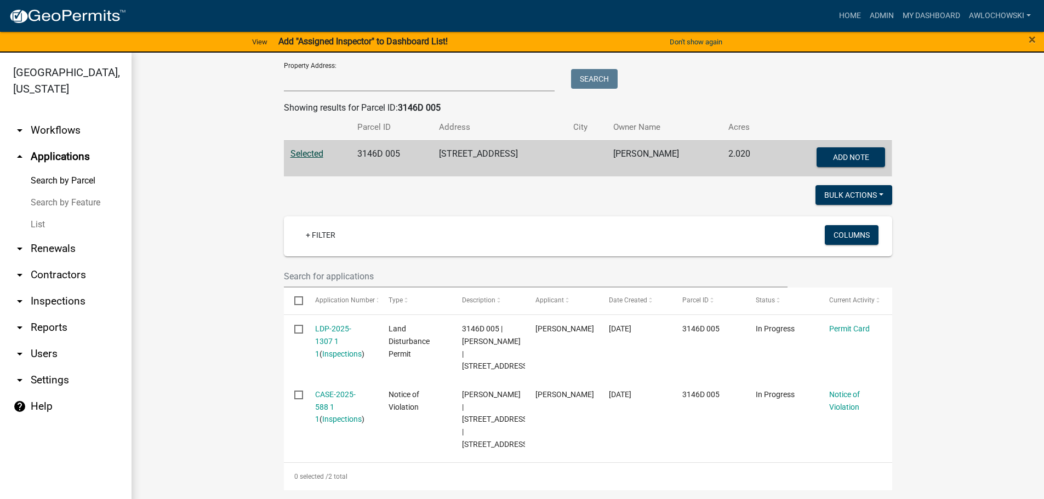
scroll to position [198, 0]
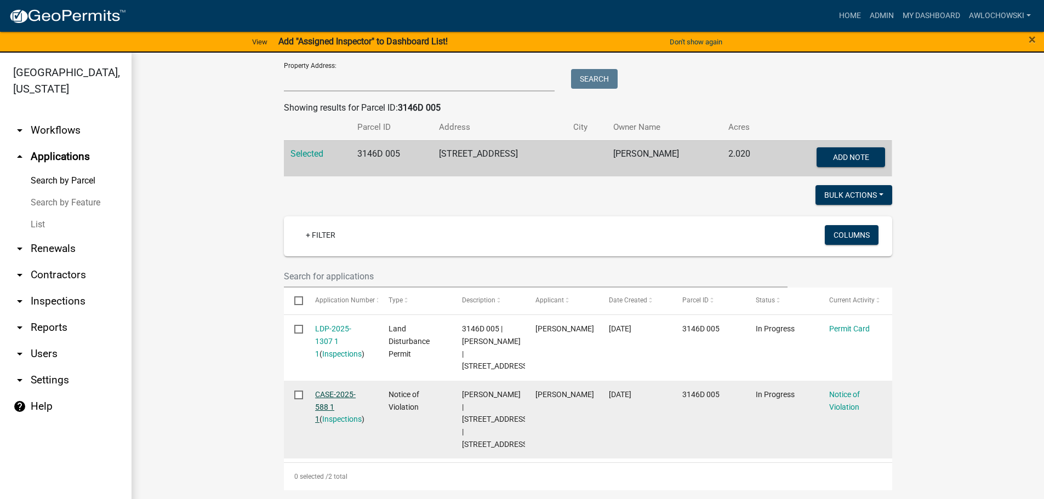
click at [324, 390] on link "CASE-2025-588 1 1" at bounding box center [335, 407] width 41 height 34
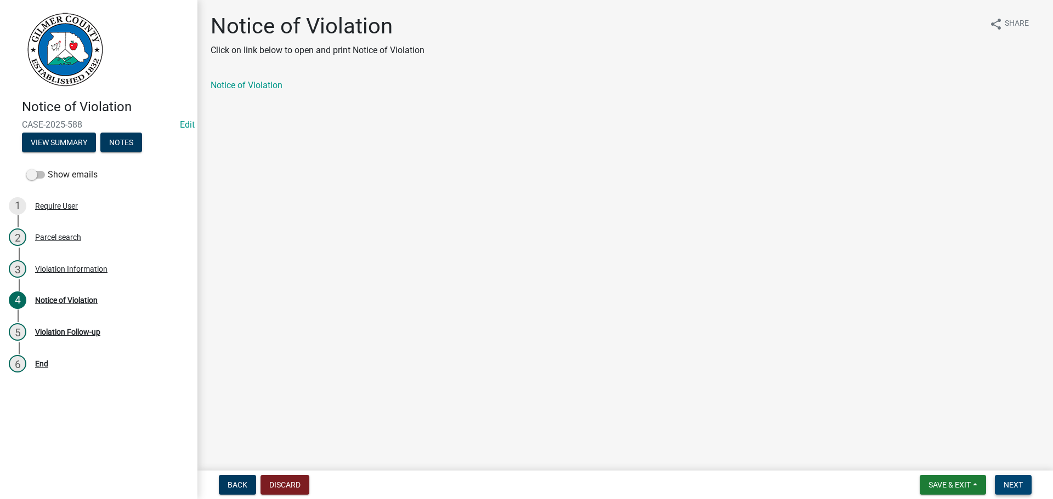
click at [1013, 481] on span "Next" at bounding box center [1012, 485] width 19 height 9
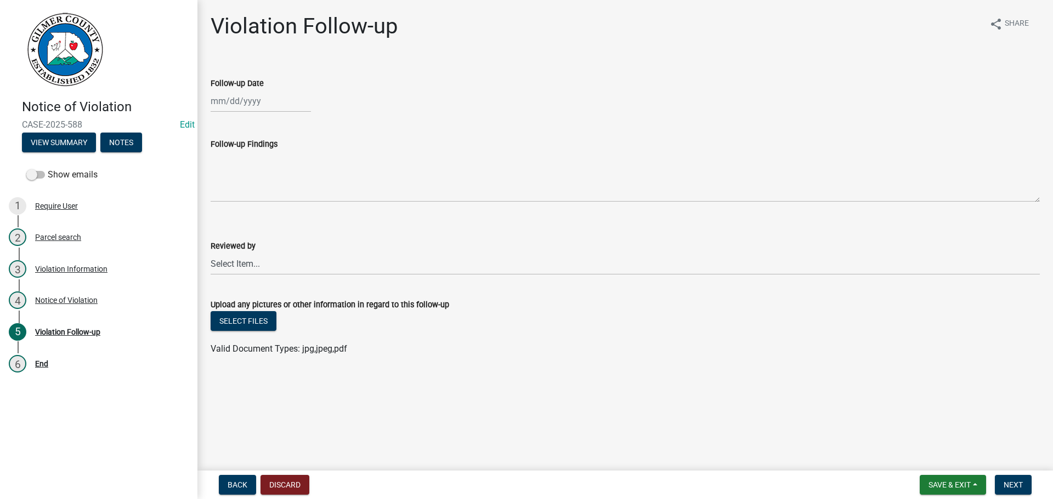
click at [230, 103] on div at bounding box center [261, 101] width 100 height 22
select select "8"
select select "2025"
click at [242, 211] on div "19" at bounding box center [239, 212] width 18 height 18
type input "[DATE]"
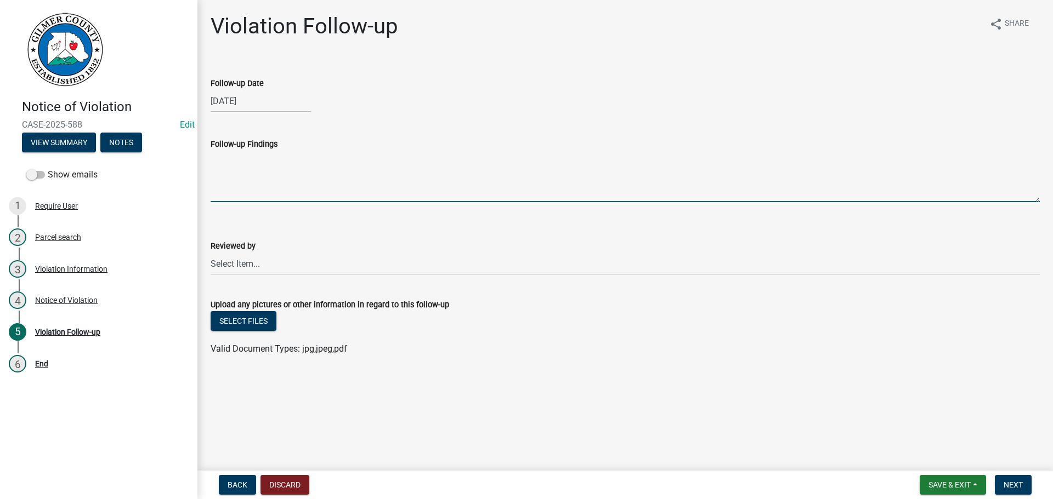
click at [231, 176] on textarea "Follow-up Findings" at bounding box center [625, 177] width 829 height 52
type textarea "Permit obtained to fix retaining wall by [PERSON_NAME]. Work to be done by [PER…"
click at [226, 263] on select "Select Item... [PERSON_NAME] [PERSON_NAME] [PERSON_NAME] [PERSON_NAME] [PERSON_…" at bounding box center [625, 264] width 829 height 22
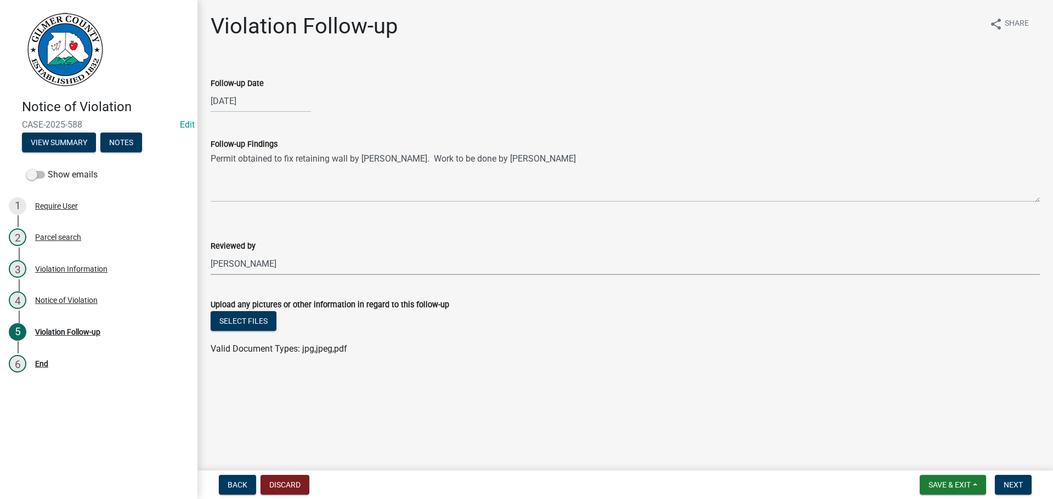
click at [211, 253] on select "Select Item... [PERSON_NAME] [PERSON_NAME] [PERSON_NAME] [PERSON_NAME] [PERSON_…" at bounding box center [625, 264] width 829 height 22
select select "f3ceb3fd-6d25-43c8-a8d6-5ddeb18f621b"
click at [1015, 486] on span "Next" at bounding box center [1012, 485] width 19 height 9
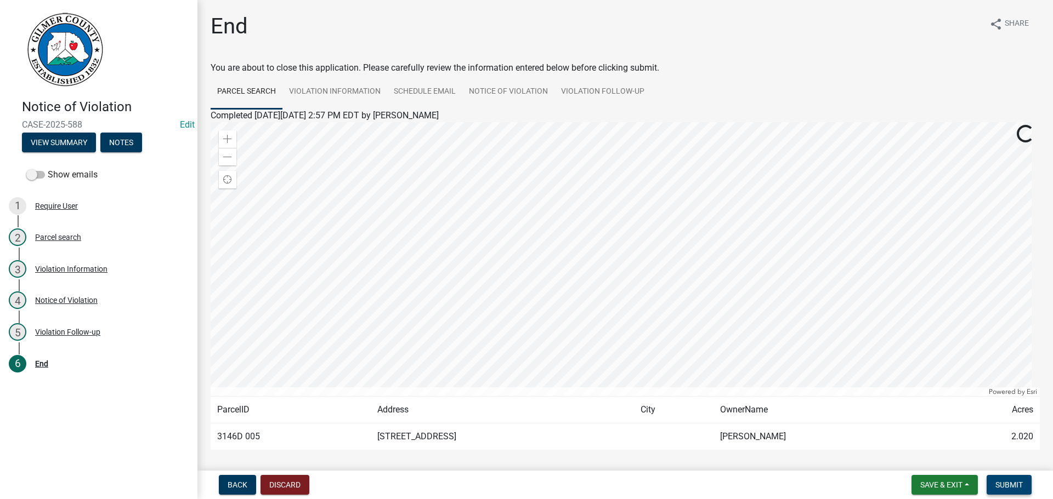
click at [1015, 486] on span "Submit" at bounding box center [1008, 485] width 27 height 9
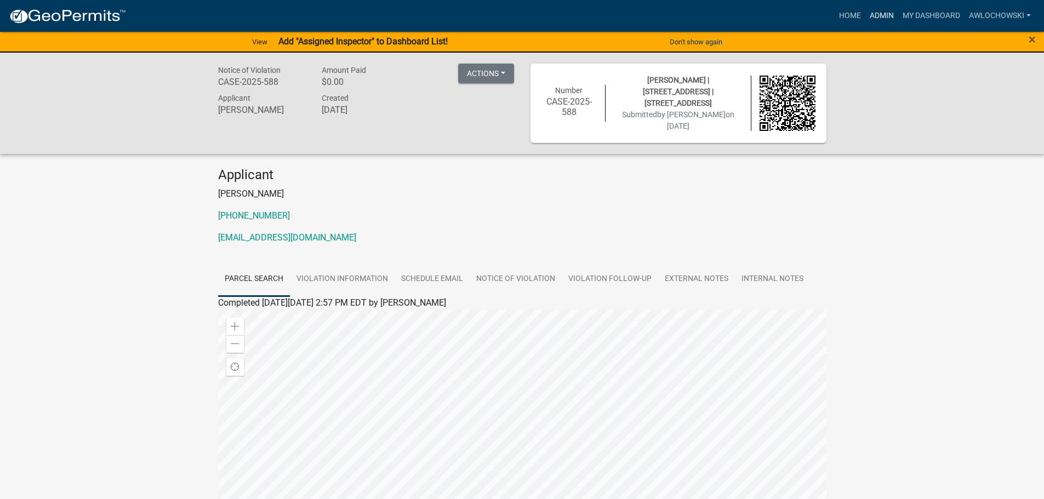
click at [878, 13] on link "Admin" at bounding box center [882, 15] width 33 height 21
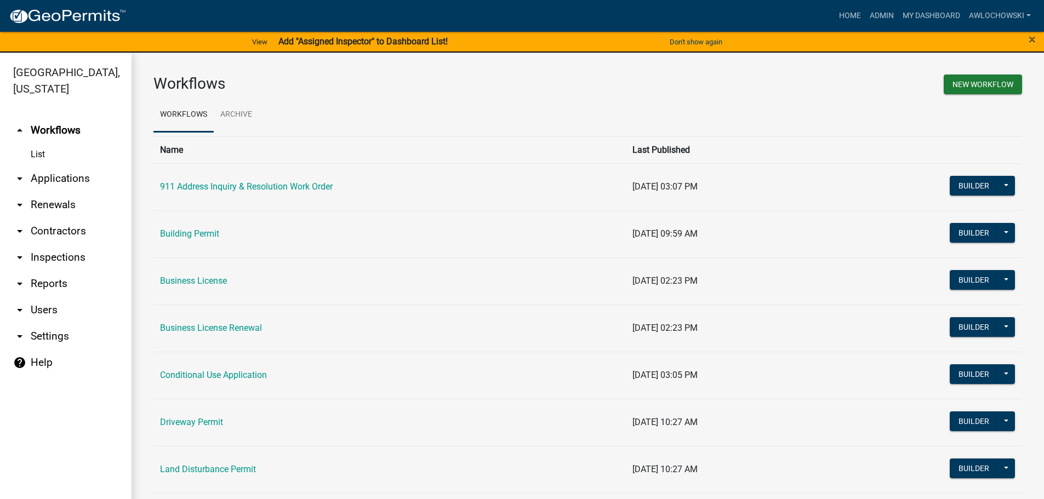
click at [64, 178] on link "arrow_drop_down Applications" at bounding box center [66, 179] width 132 height 26
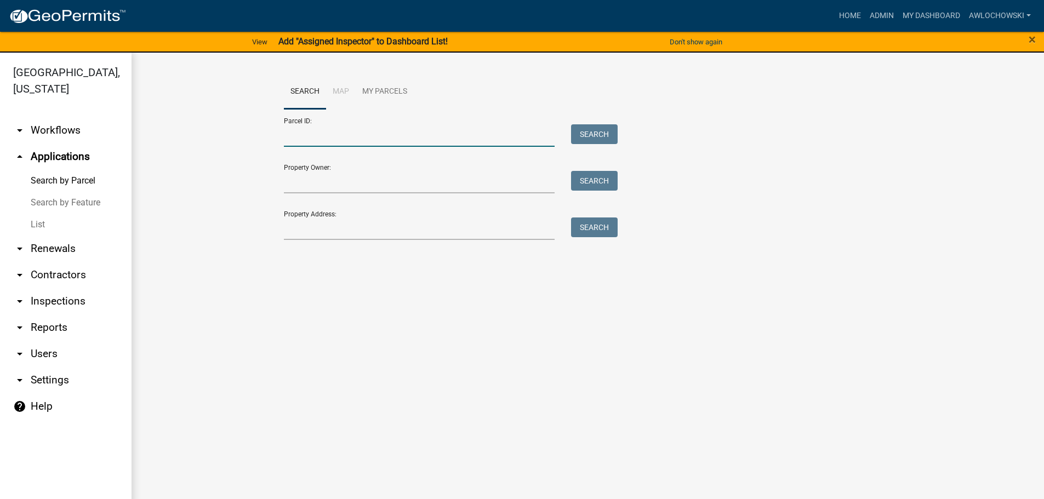
click at [287, 133] on input "Parcel ID:" at bounding box center [419, 135] width 271 height 22
type input "3110C 007"
click at [592, 132] on button "Search" at bounding box center [594, 134] width 47 height 20
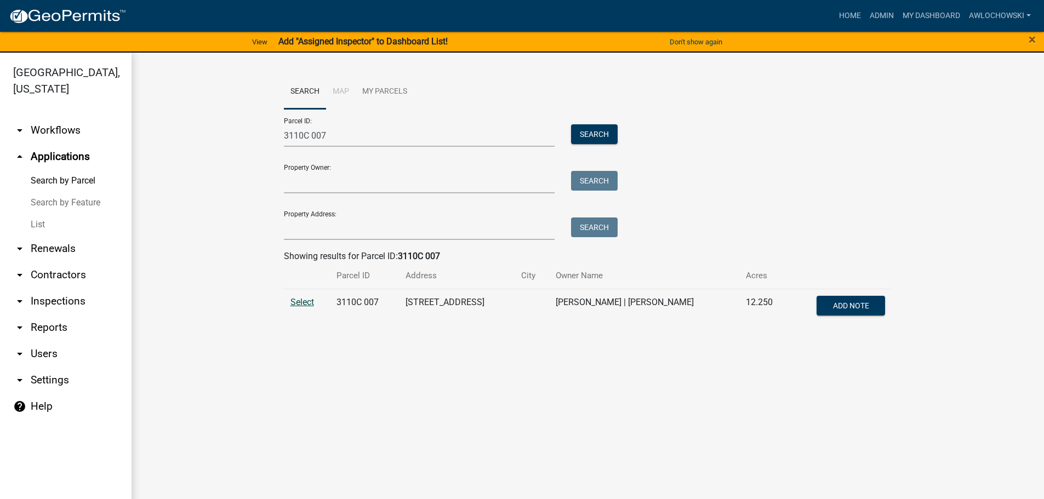
click at [305, 302] on span "Select" at bounding box center [303, 302] width 24 height 10
